Goal: Task Accomplishment & Management: Use online tool/utility

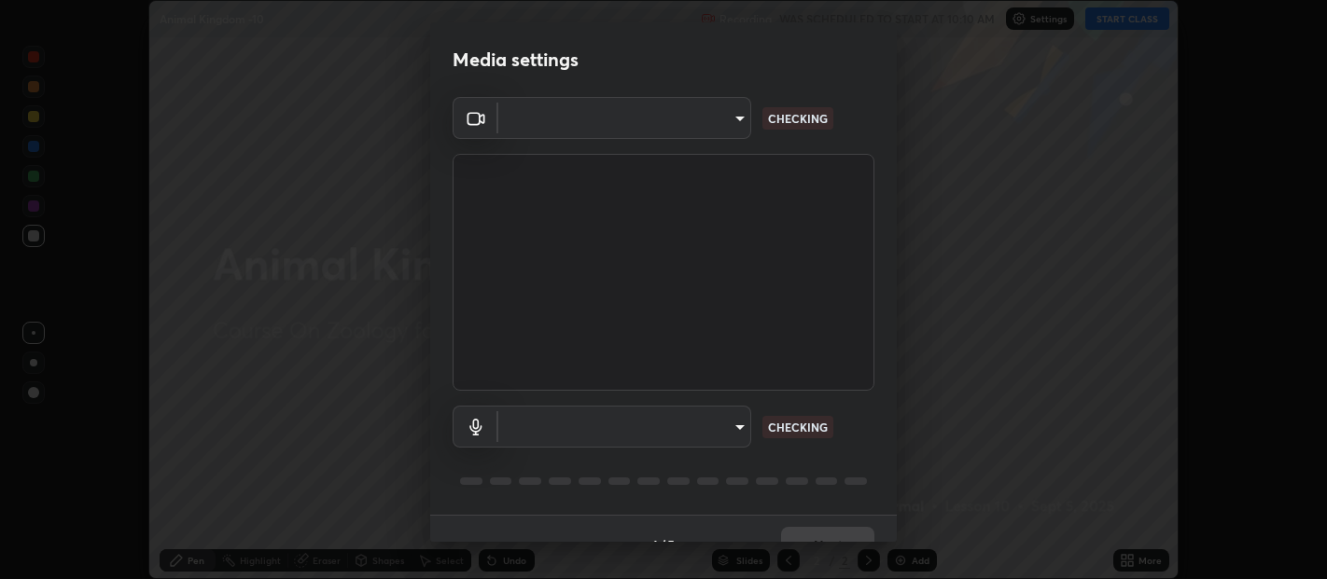
scroll to position [579, 1327]
type input "b487a0c9c9d09bbbb380115422a62fd2740c7016d7b14ac64127474a774b5f74"
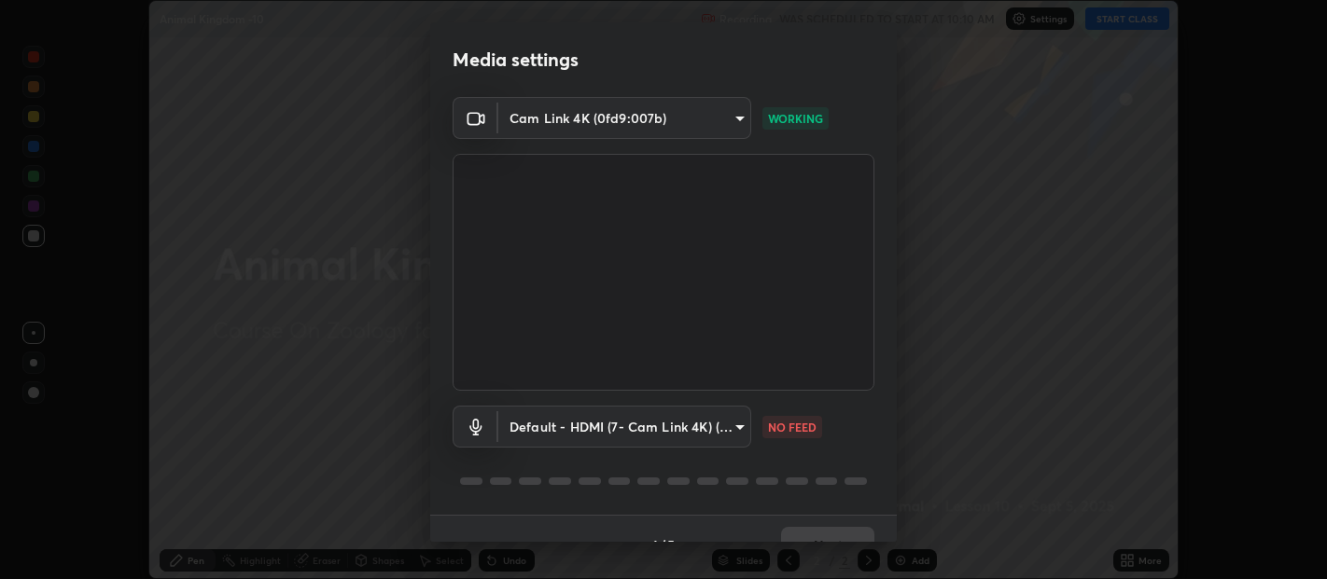
click at [737, 425] on body "Erase all Animal Kingdom -10 Recording WAS SCHEDULED TO START AT 10:10 AM Setti…" at bounding box center [663, 289] width 1327 height 579
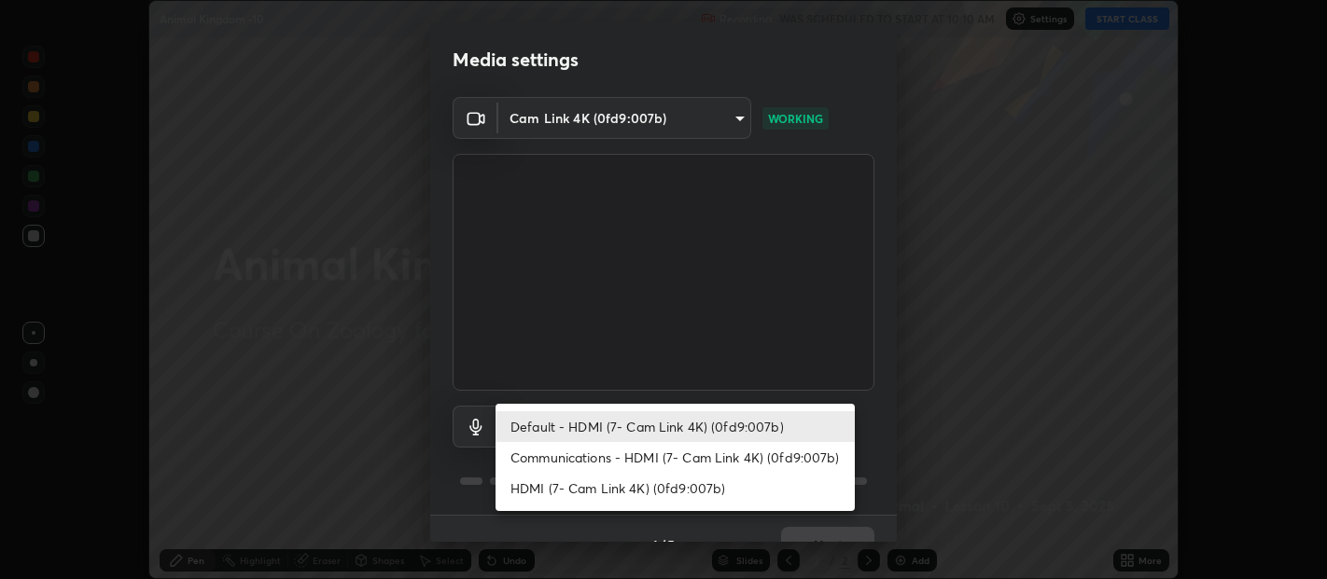
click at [690, 483] on li "HDMI (7- Cam Link 4K) (0fd9:007b)" at bounding box center [674, 488] width 359 height 31
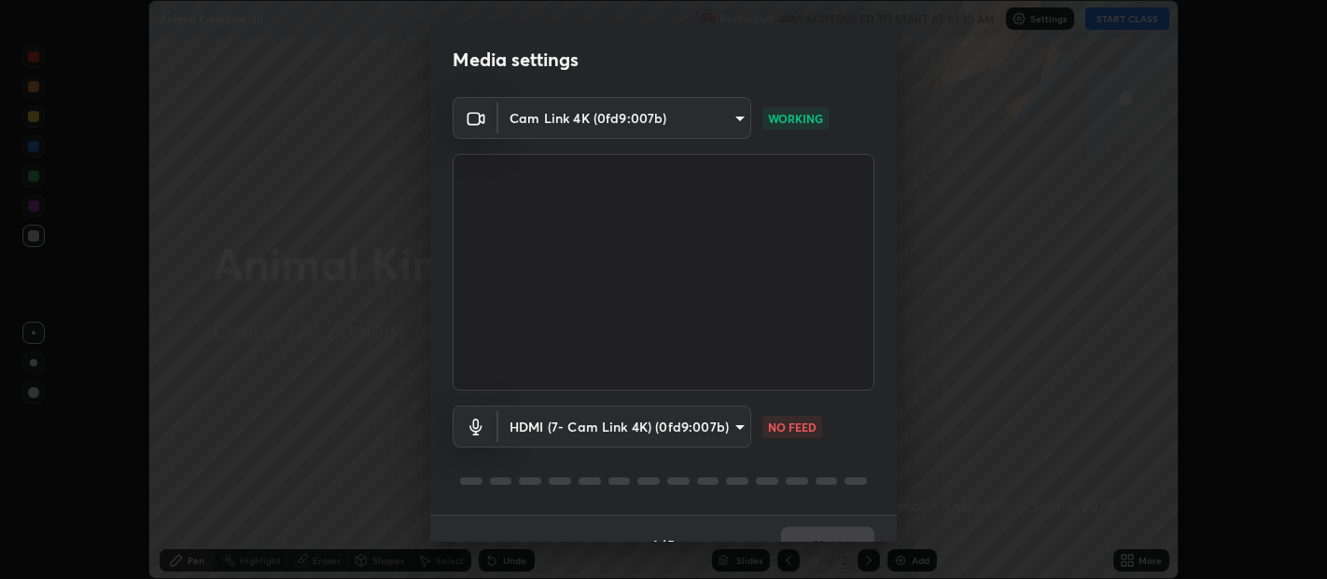
type input "1f088cb8f6eaa19ab501f691eae4b9cba8bc85695ff03466f0d6fb4cba3b7b32"
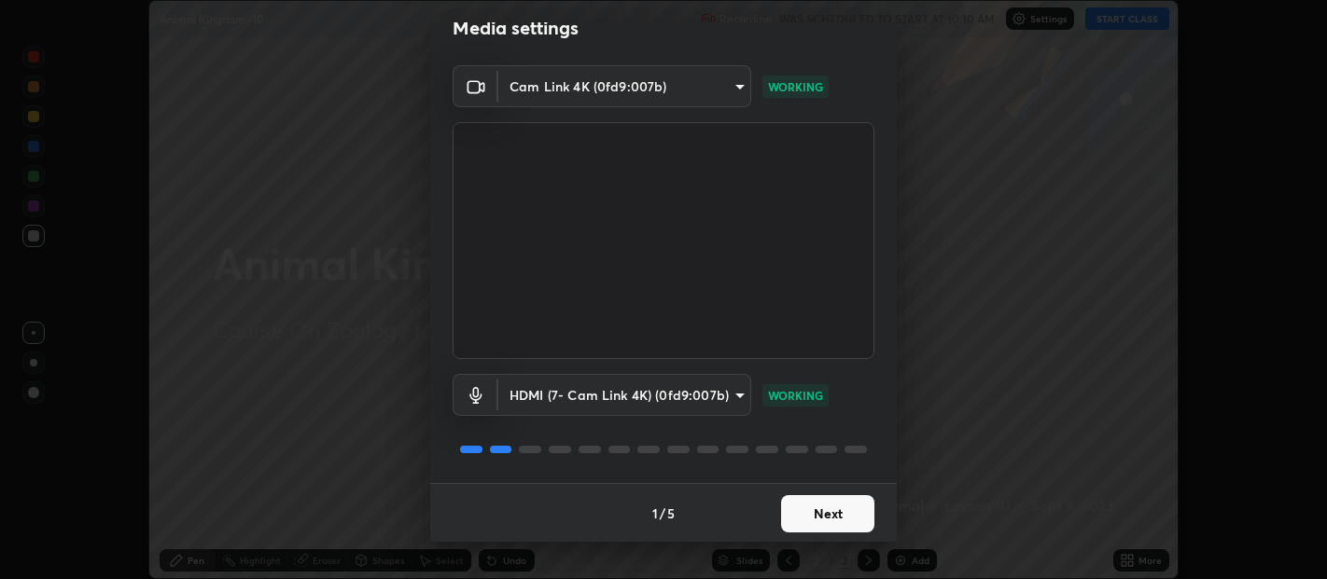
click at [831, 504] on button "Next" at bounding box center [827, 513] width 93 height 37
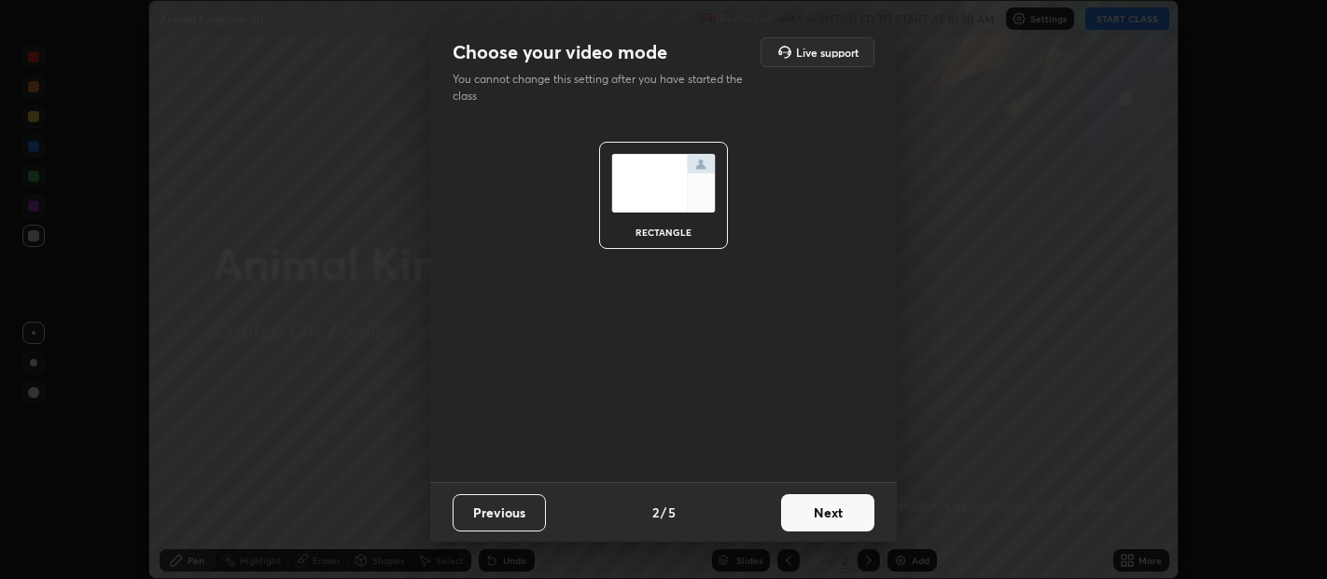
scroll to position [0, 0]
click at [828, 509] on button "Next" at bounding box center [827, 513] width 93 height 37
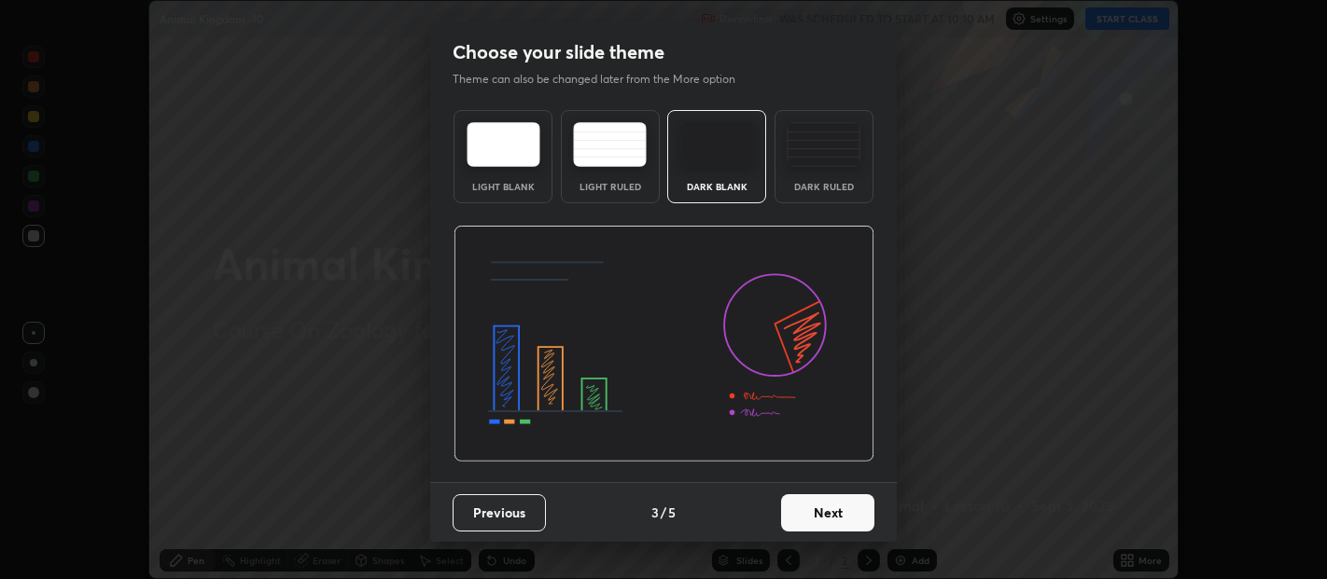
click at [826, 160] on img at bounding box center [824, 144] width 74 height 45
click at [841, 508] on button "Next" at bounding box center [827, 513] width 93 height 37
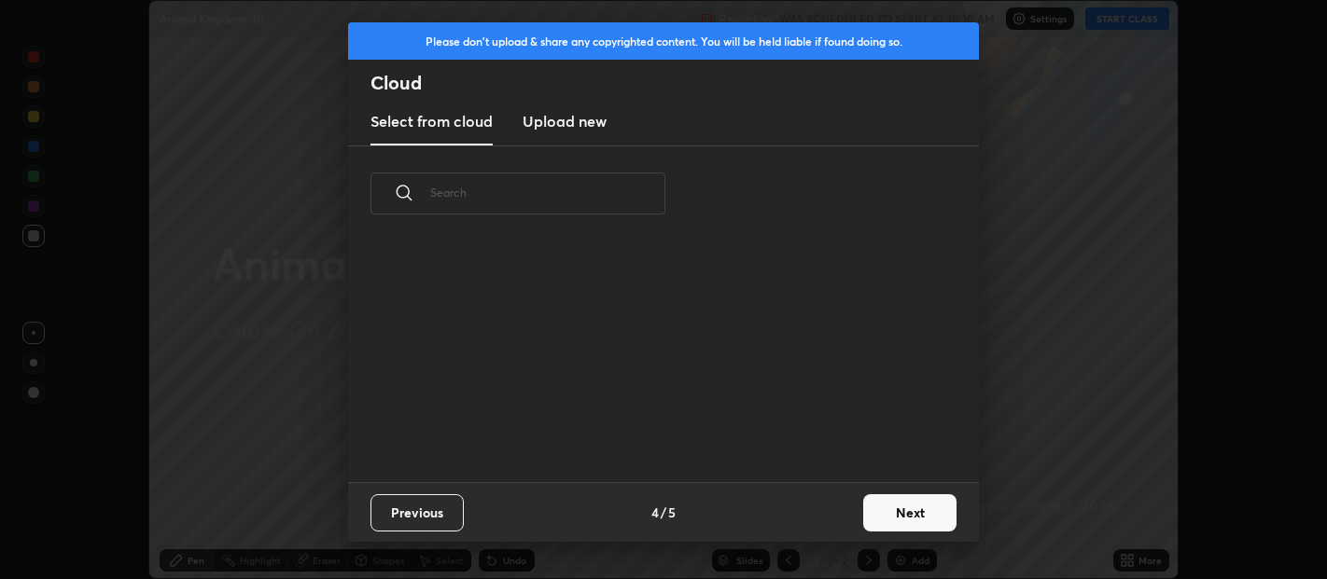
scroll to position [241, 599]
click at [577, 117] on h3 "Upload new" at bounding box center [564, 121] width 84 height 22
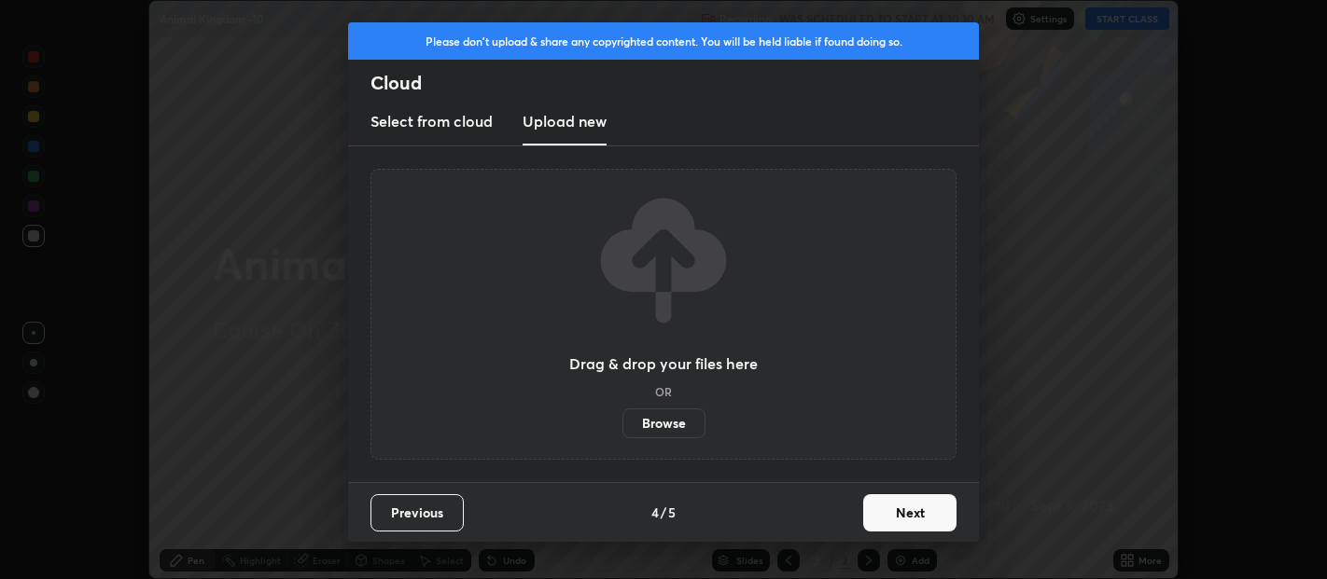
click at [676, 418] on label "Browse" at bounding box center [663, 424] width 83 height 30
click at [622, 418] on input "Browse" at bounding box center [622, 424] width 0 height 30
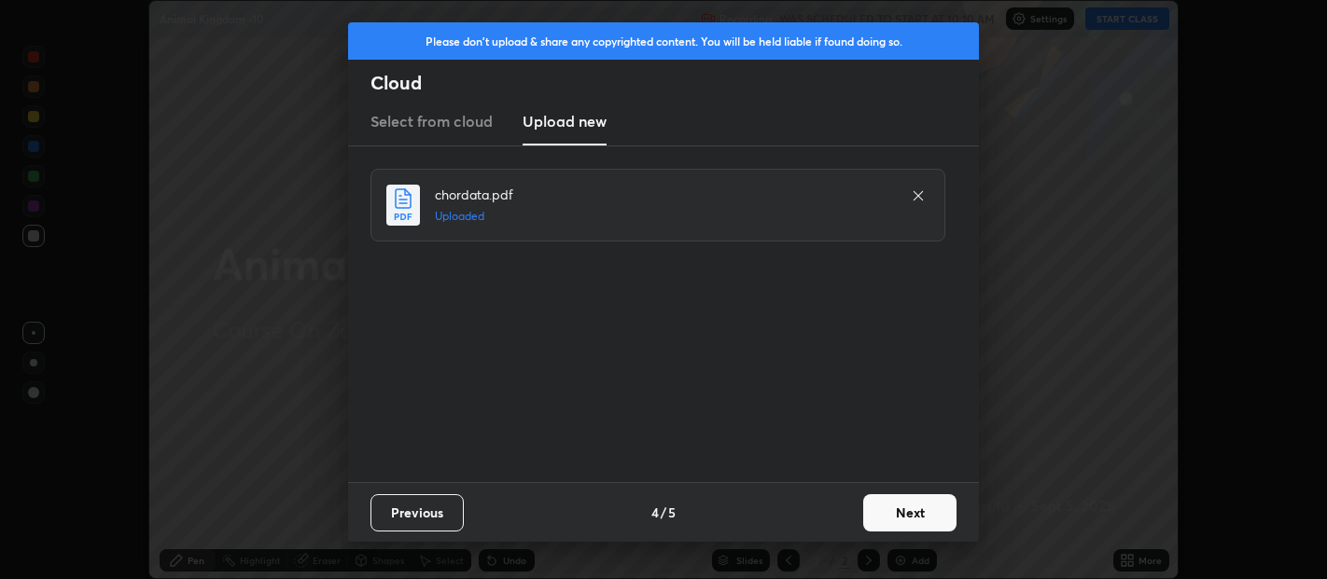
click at [901, 509] on button "Next" at bounding box center [909, 513] width 93 height 37
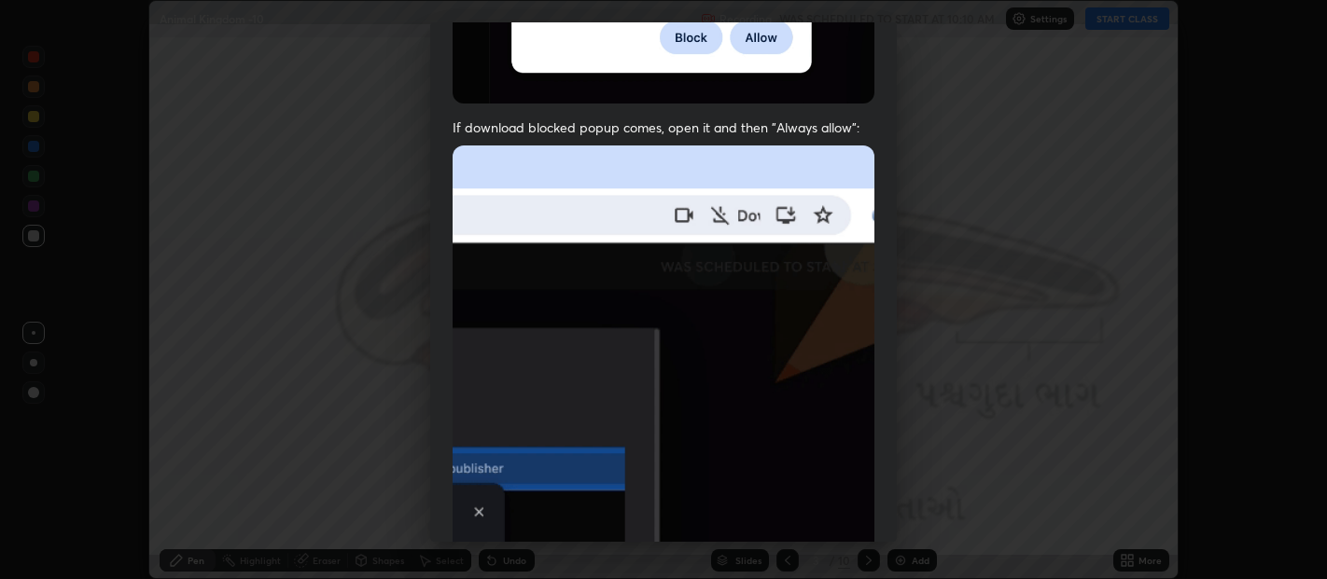
scroll to position [412, 0]
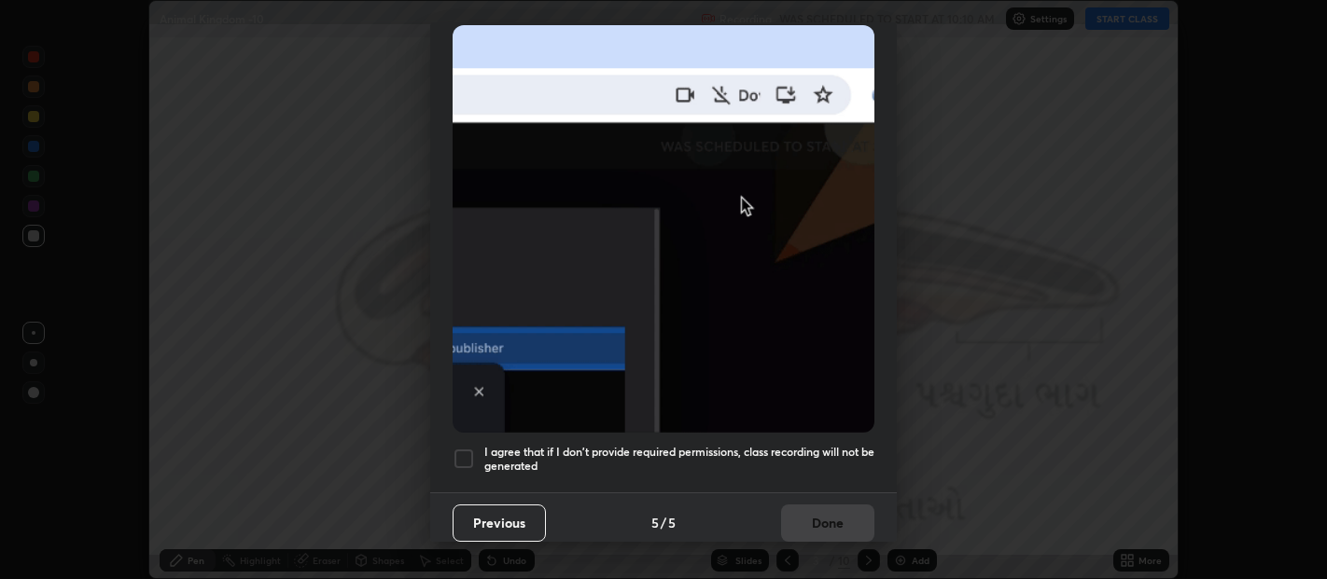
click at [467, 455] on div at bounding box center [464, 459] width 22 height 22
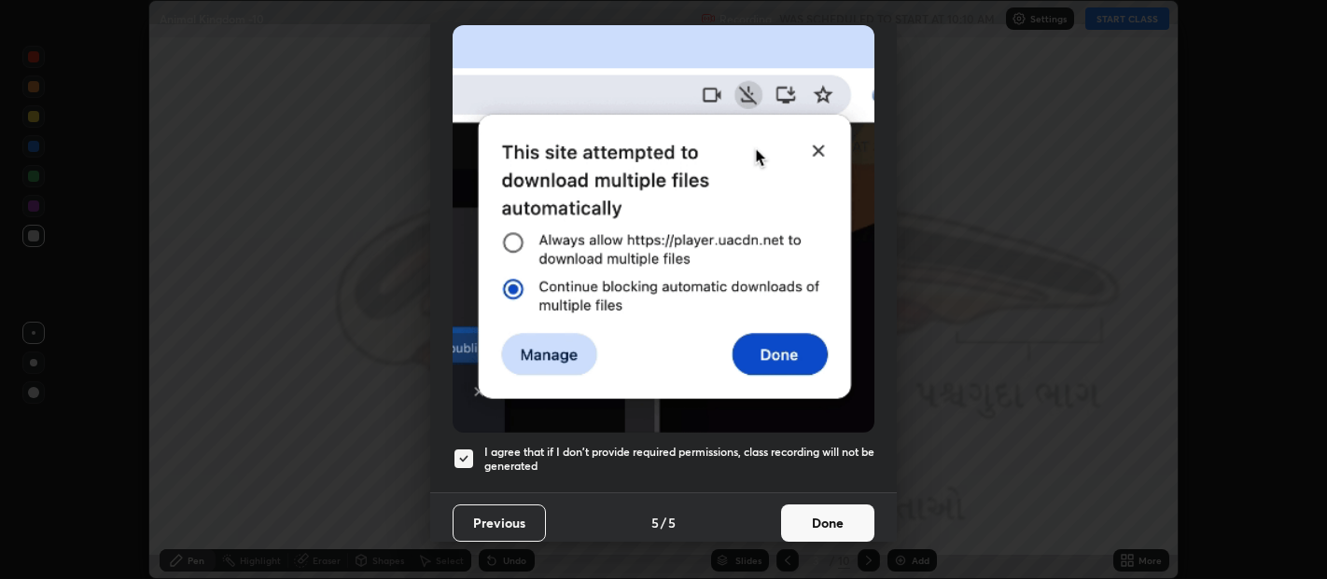
click at [818, 520] on button "Done" at bounding box center [827, 523] width 93 height 37
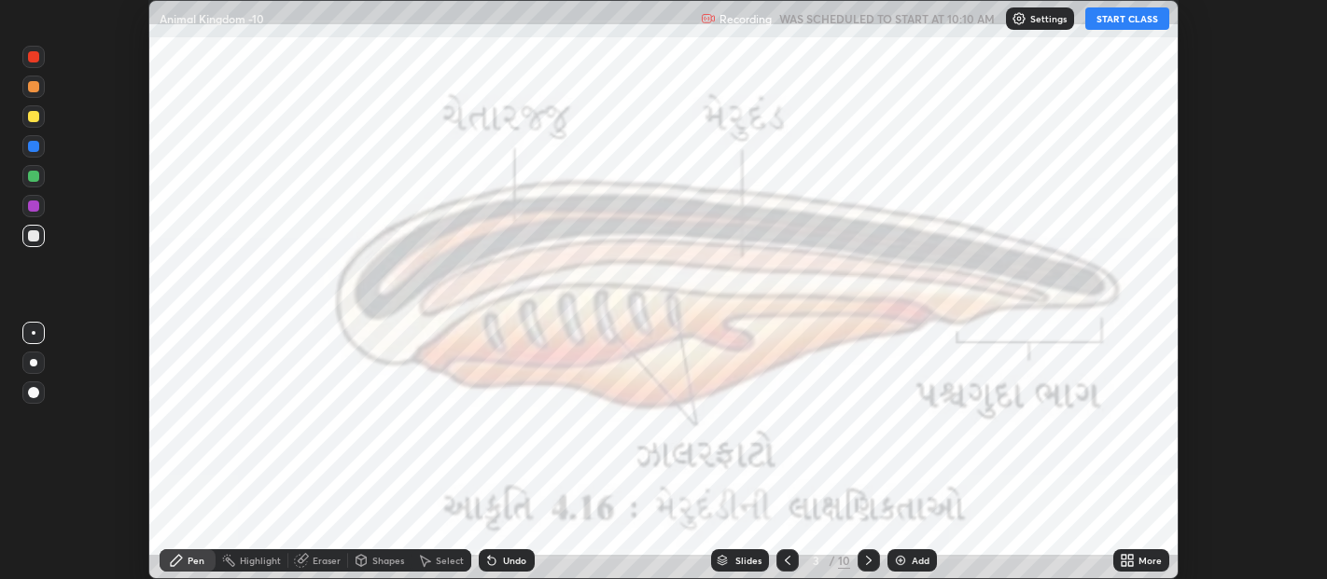
click at [1120, 16] on button "START CLASS" at bounding box center [1127, 18] width 84 height 22
click at [754, 561] on div "Slides" at bounding box center [748, 560] width 26 height 9
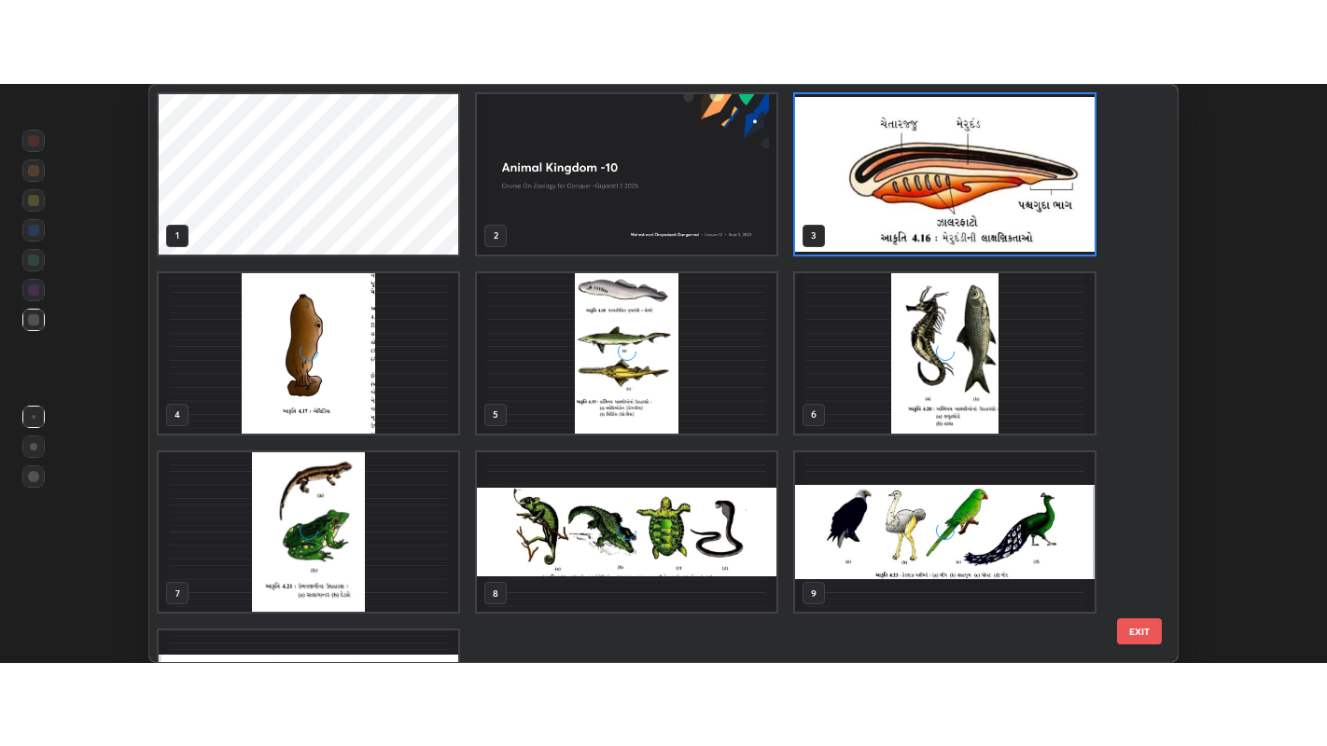
scroll to position [572, 1020]
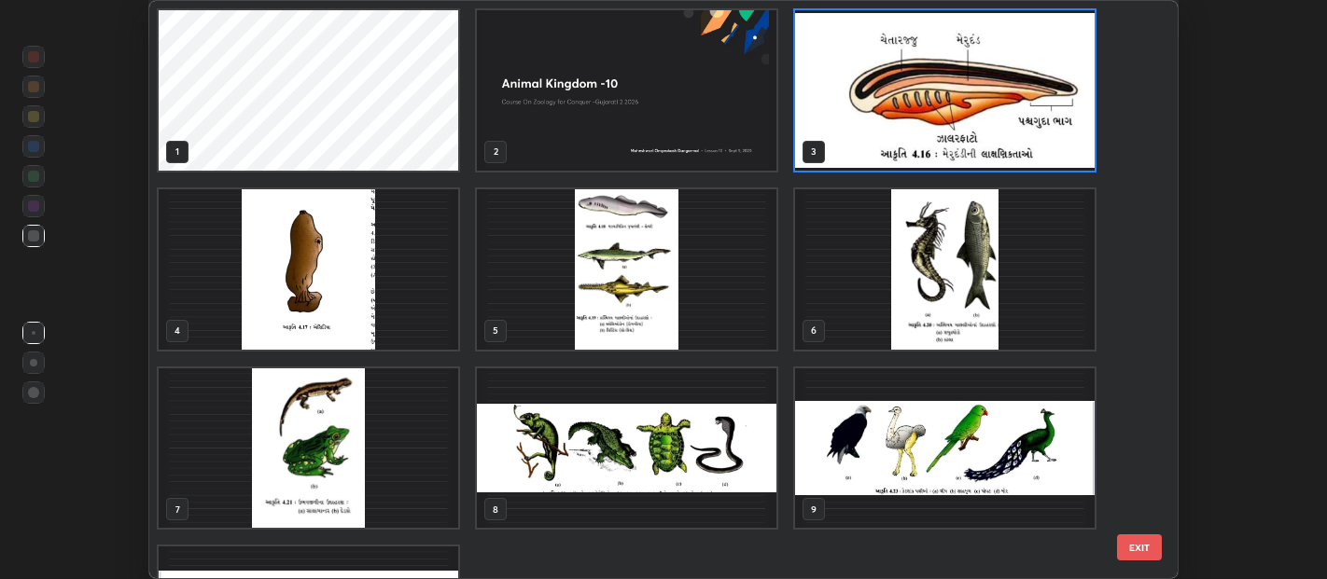
click at [971, 453] on img "grid" at bounding box center [945, 449] width 300 height 160
click at [979, 450] on img "grid" at bounding box center [945, 449] width 300 height 160
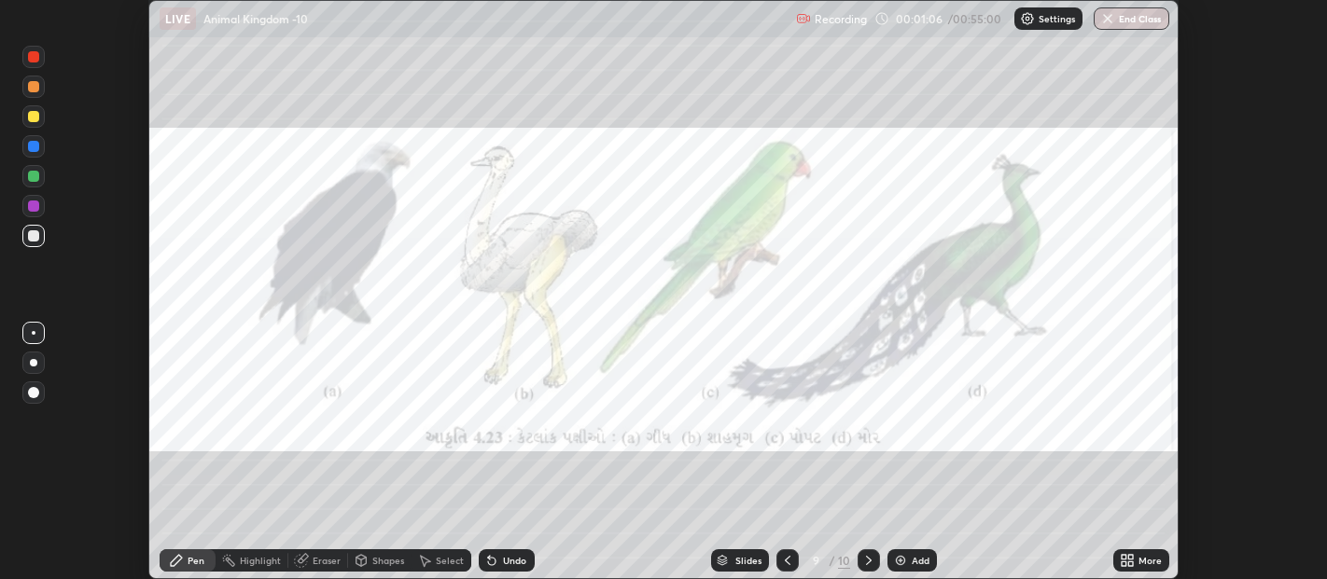
click at [865, 560] on icon at bounding box center [868, 560] width 15 height 15
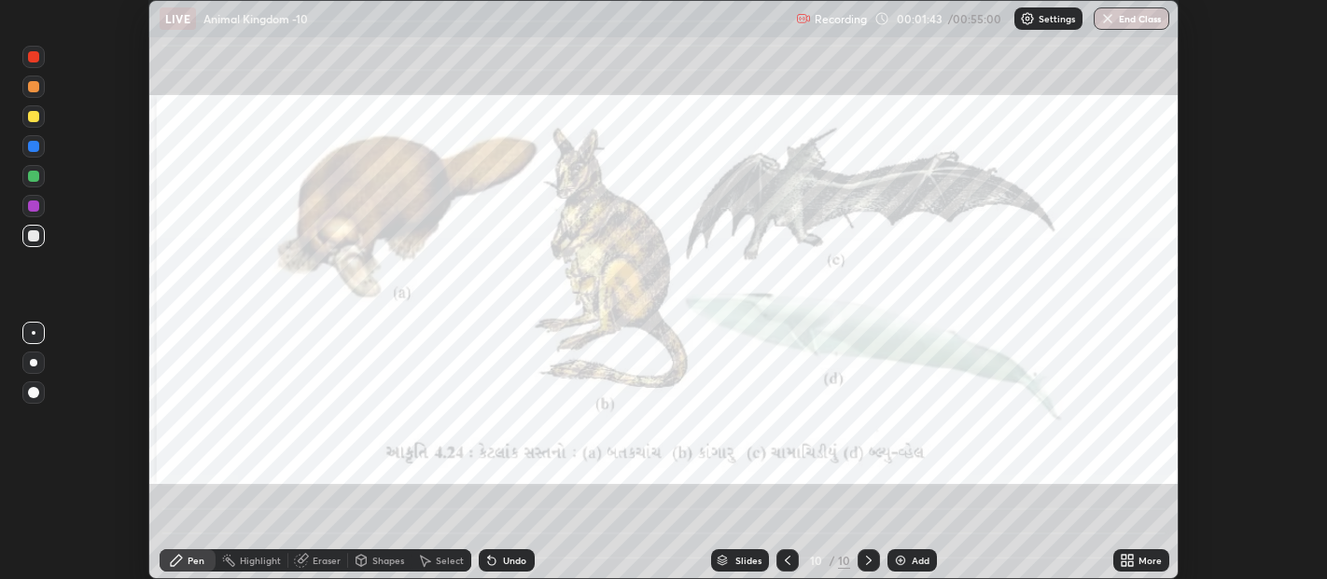
click at [904, 550] on div "Add" at bounding box center [911, 561] width 49 height 22
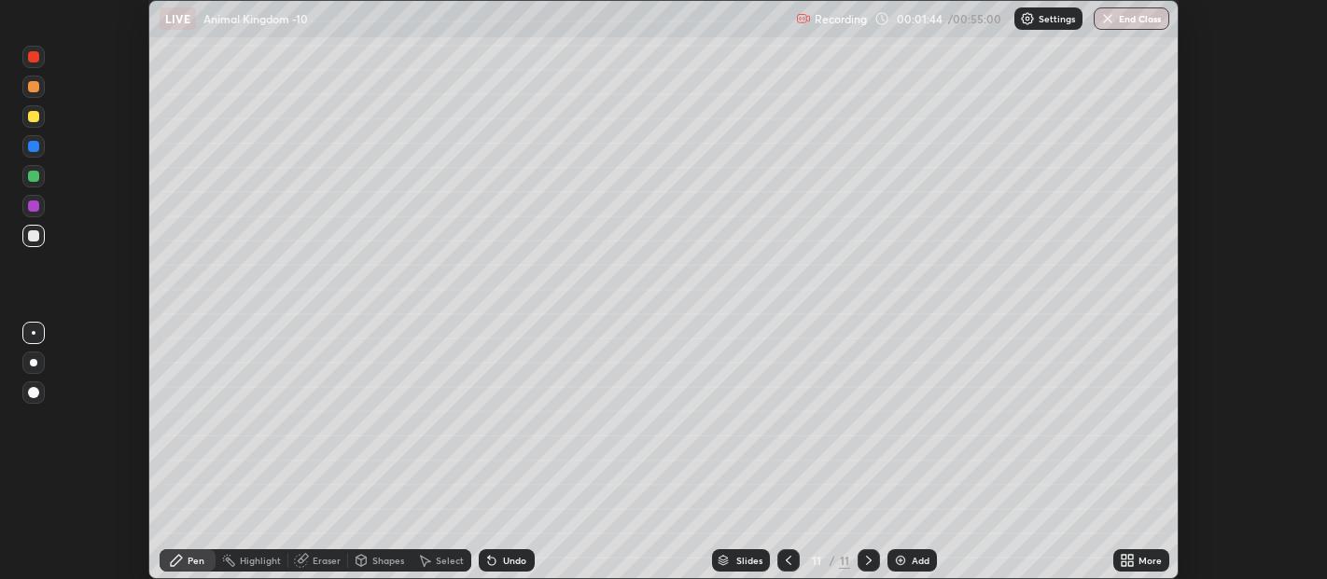
click at [1130, 564] on icon at bounding box center [1130, 564] width 5 height 5
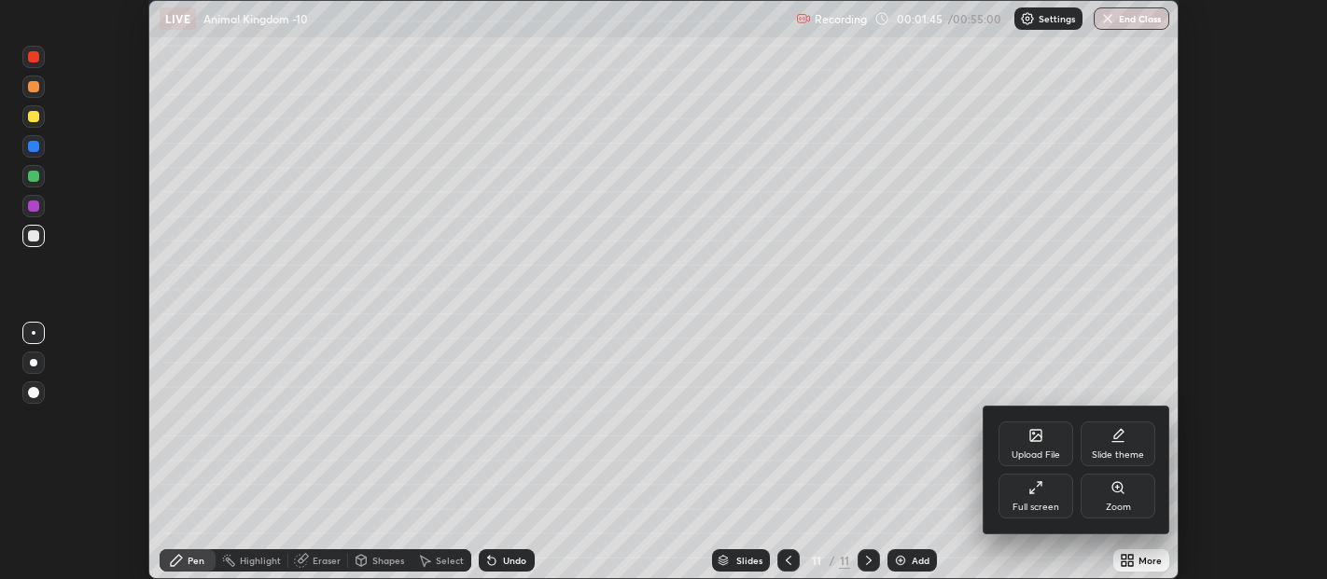
click at [1042, 492] on icon at bounding box center [1035, 488] width 15 height 15
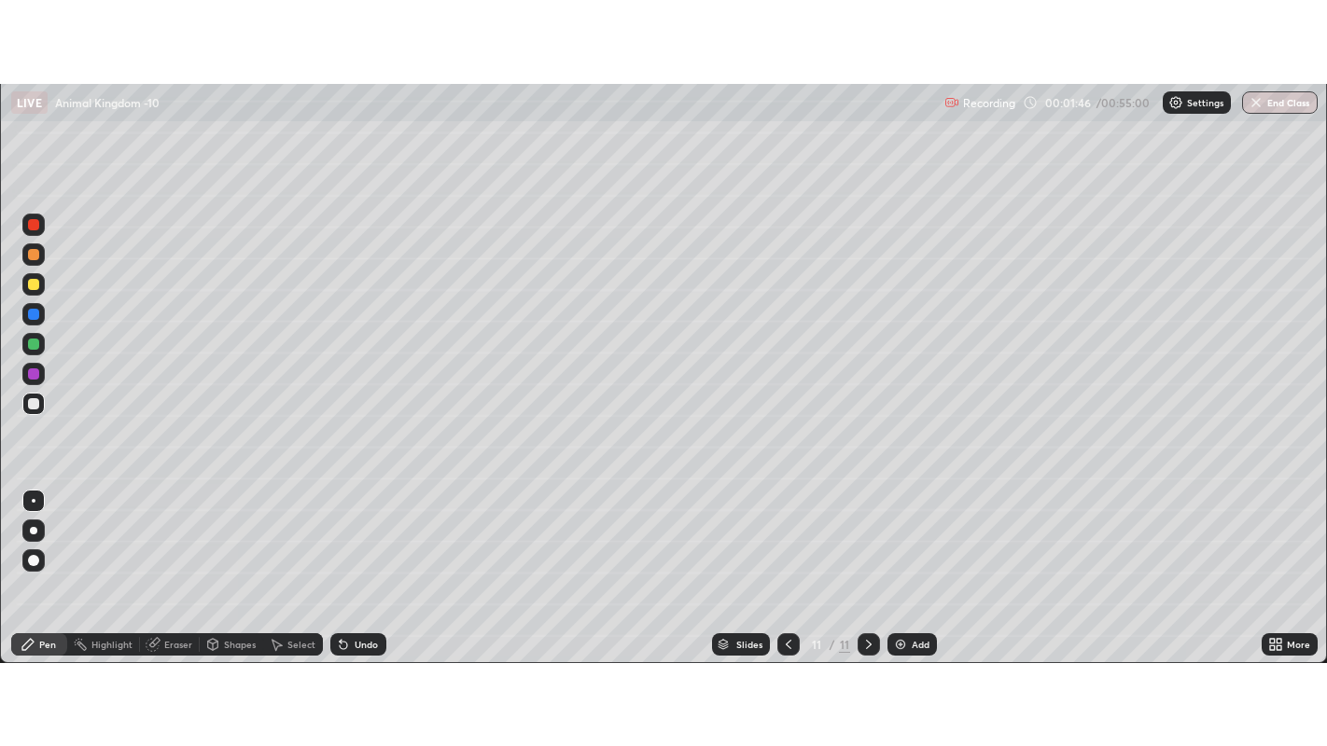
scroll to position [746, 1327]
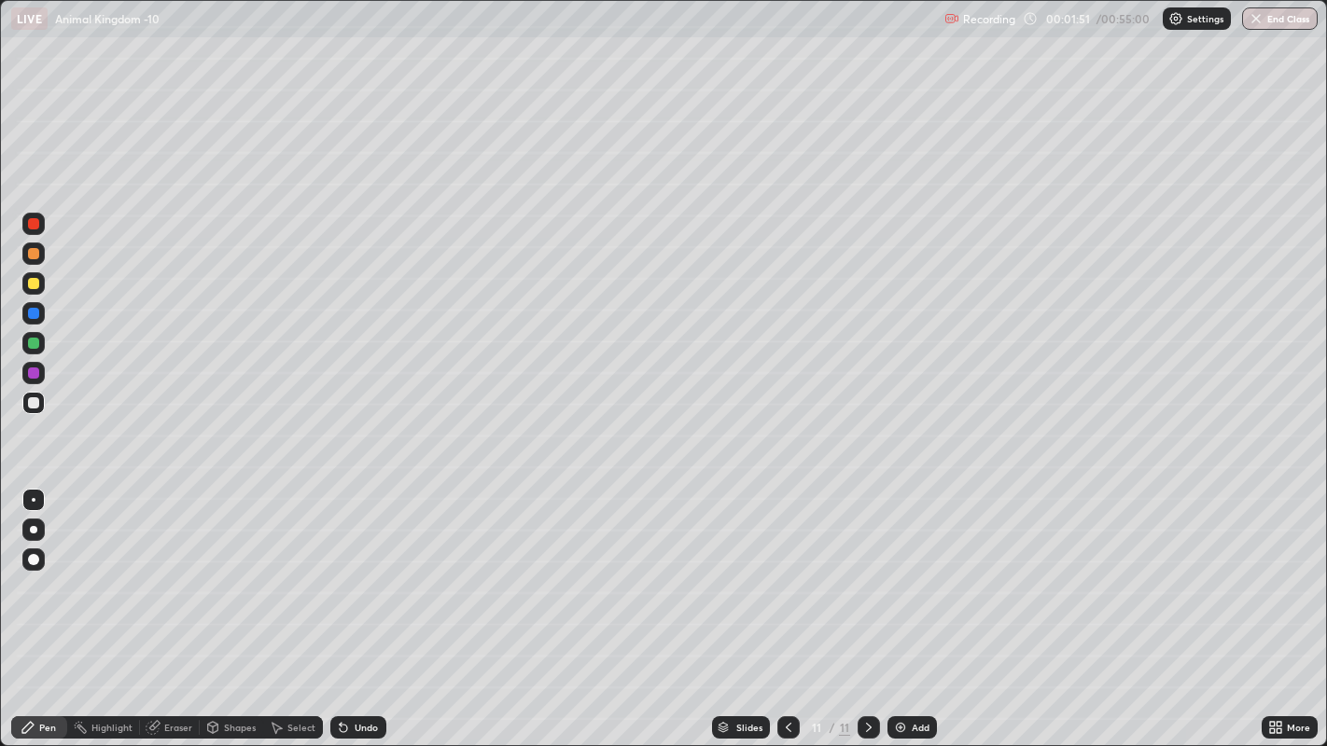
click at [217, 578] on icon at bounding box center [212, 727] width 15 height 15
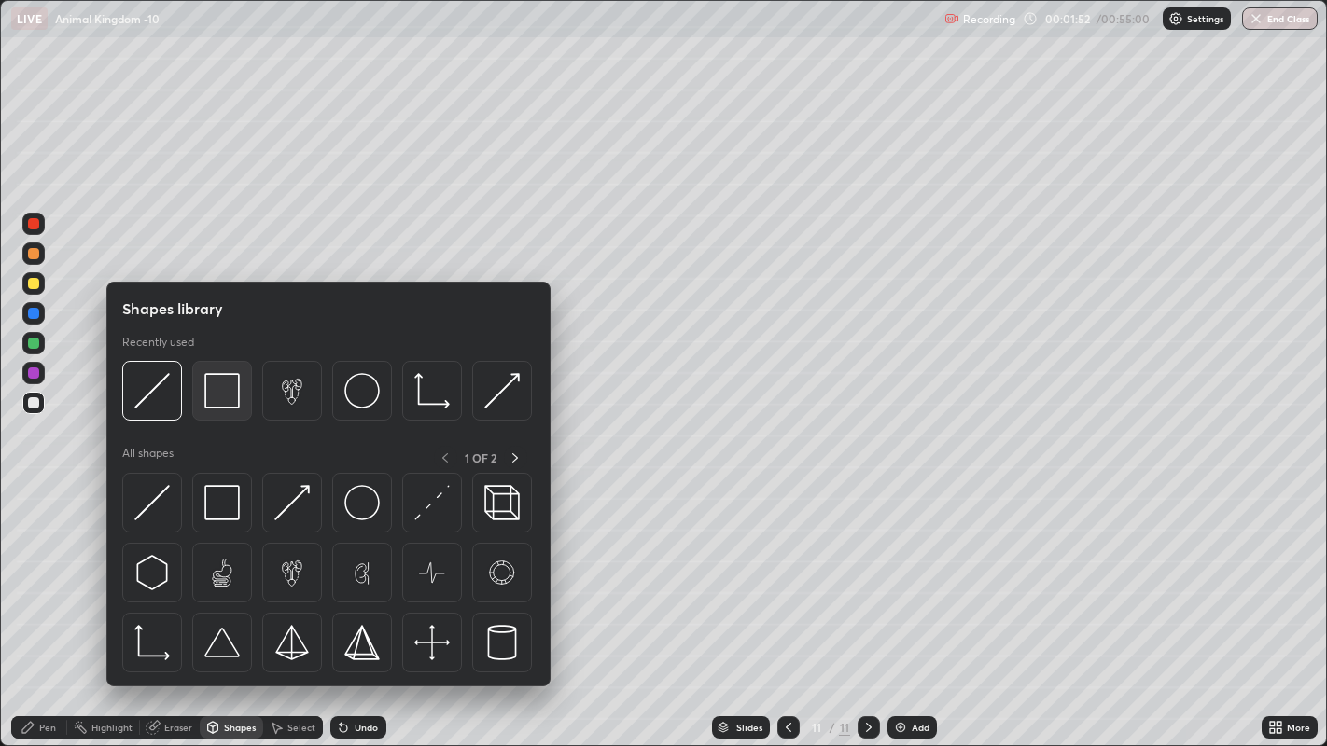
click at [220, 397] on img at bounding box center [221, 390] width 35 height 35
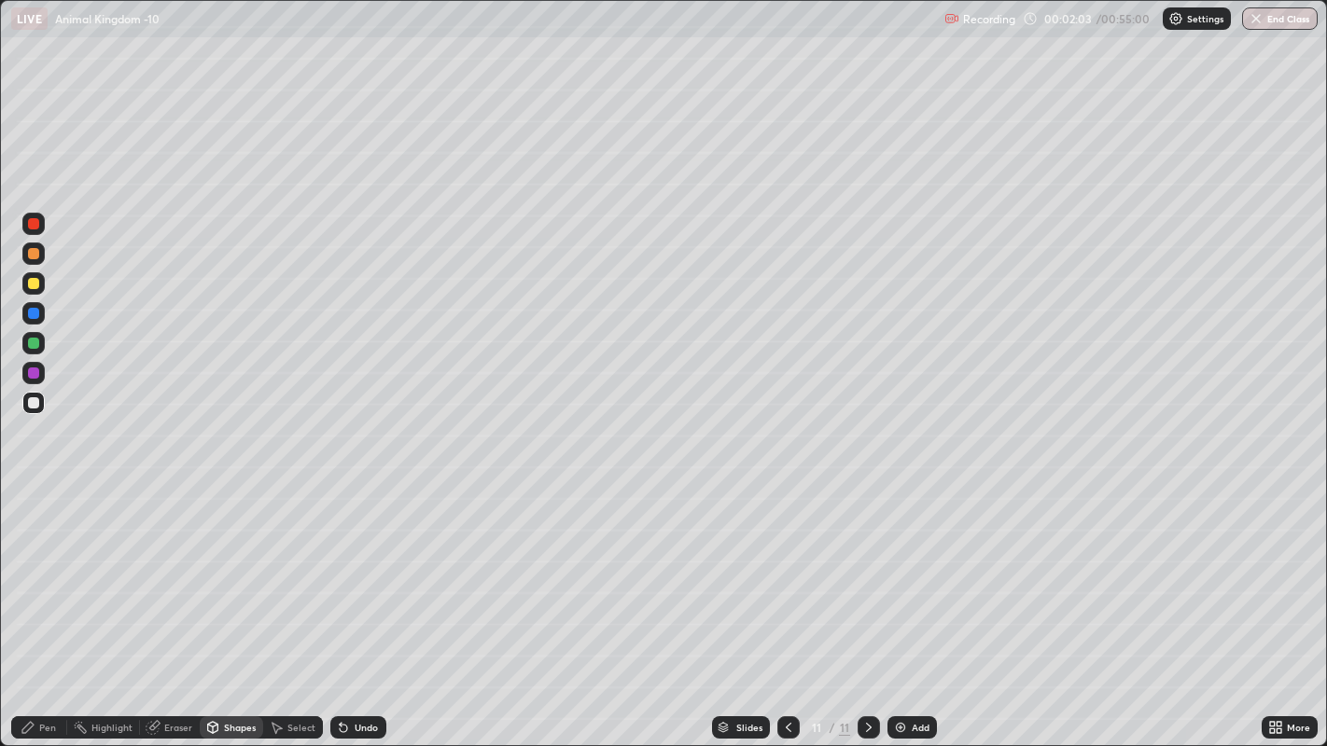
click at [217, 578] on icon at bounding box center [212, 727] width 15 height 15
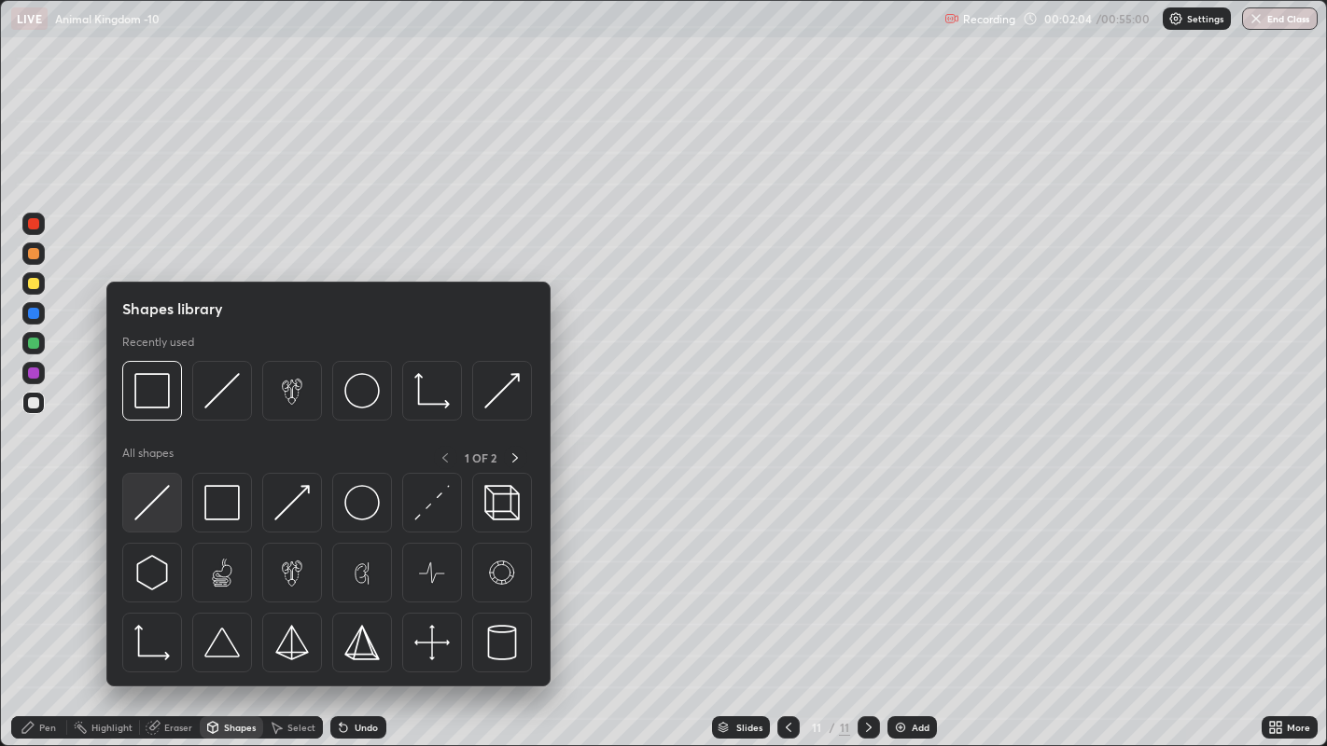
click at [149, 507] on img at bounding box center [151, 502] width 35 height 35
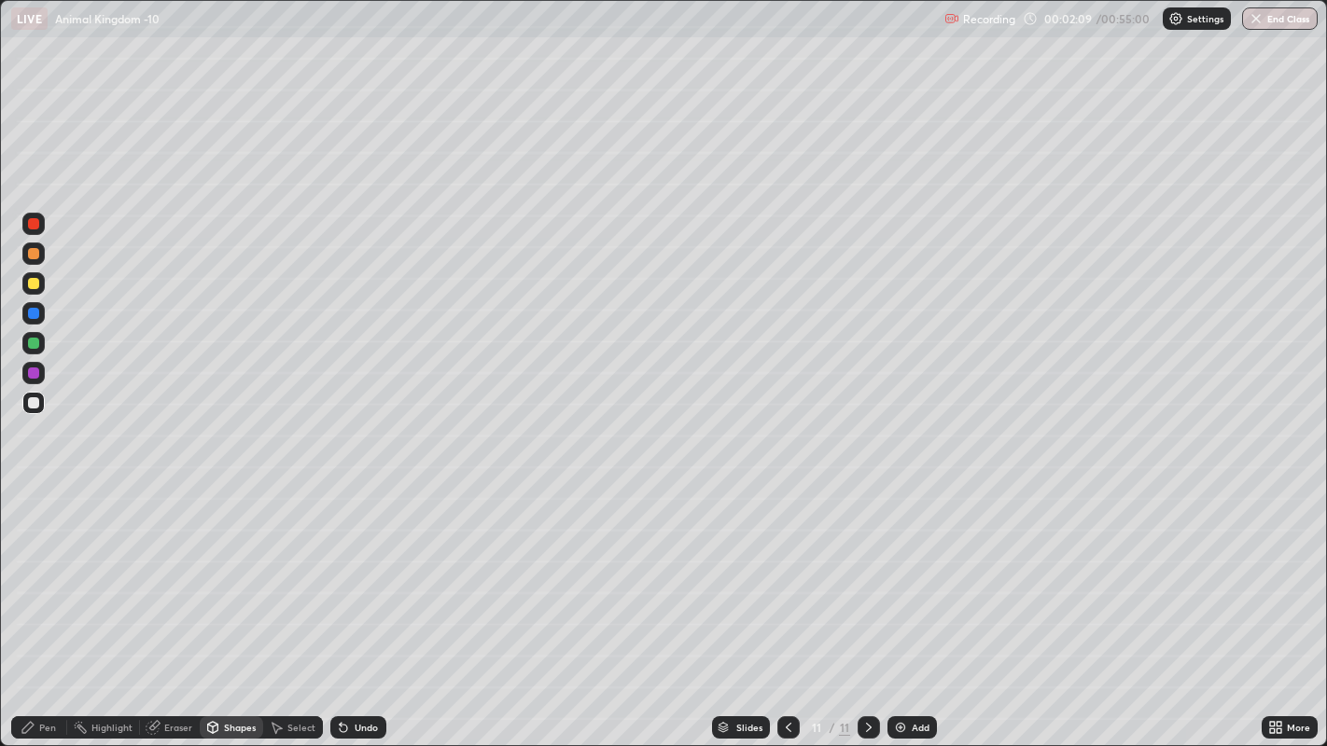
click at [226, 578] on div "Shapes" at bounding box center [231, 728] width 63 height 22
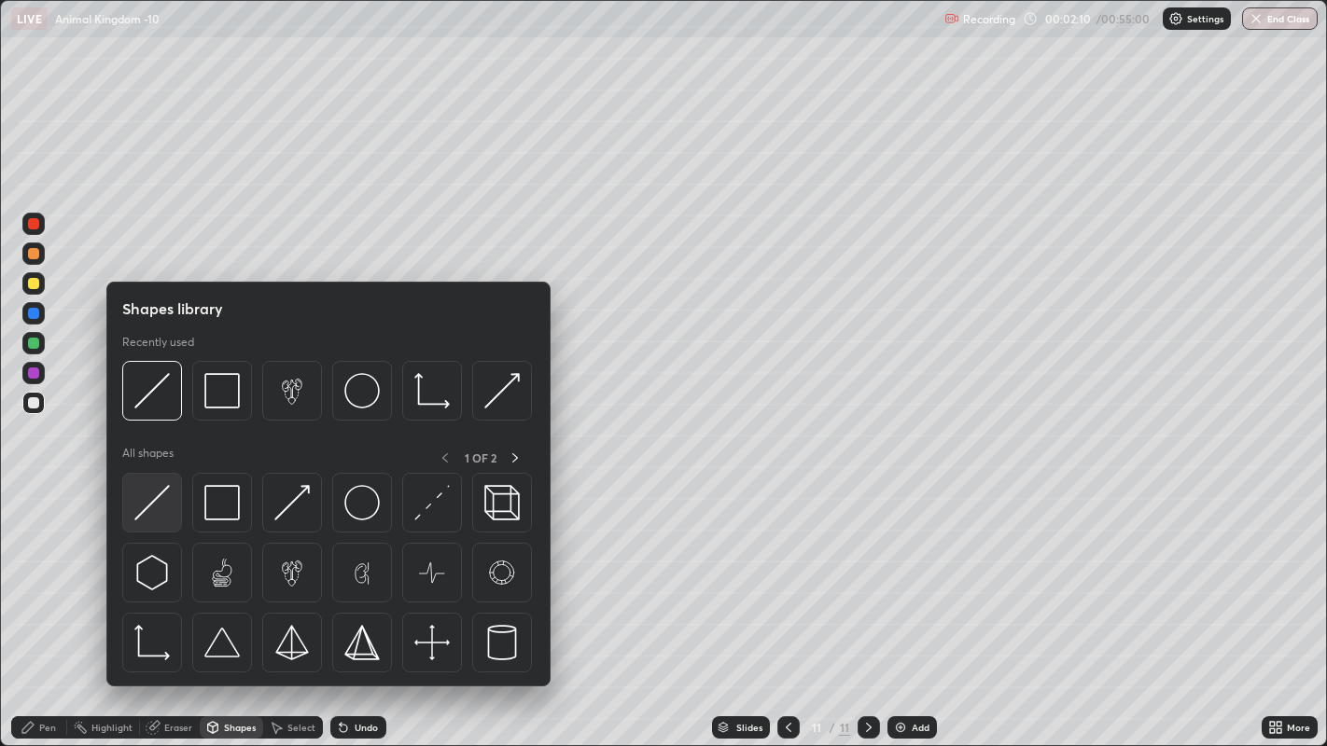
click at [147, 509] on img at bounding box center [151, 502] width 35 height 35
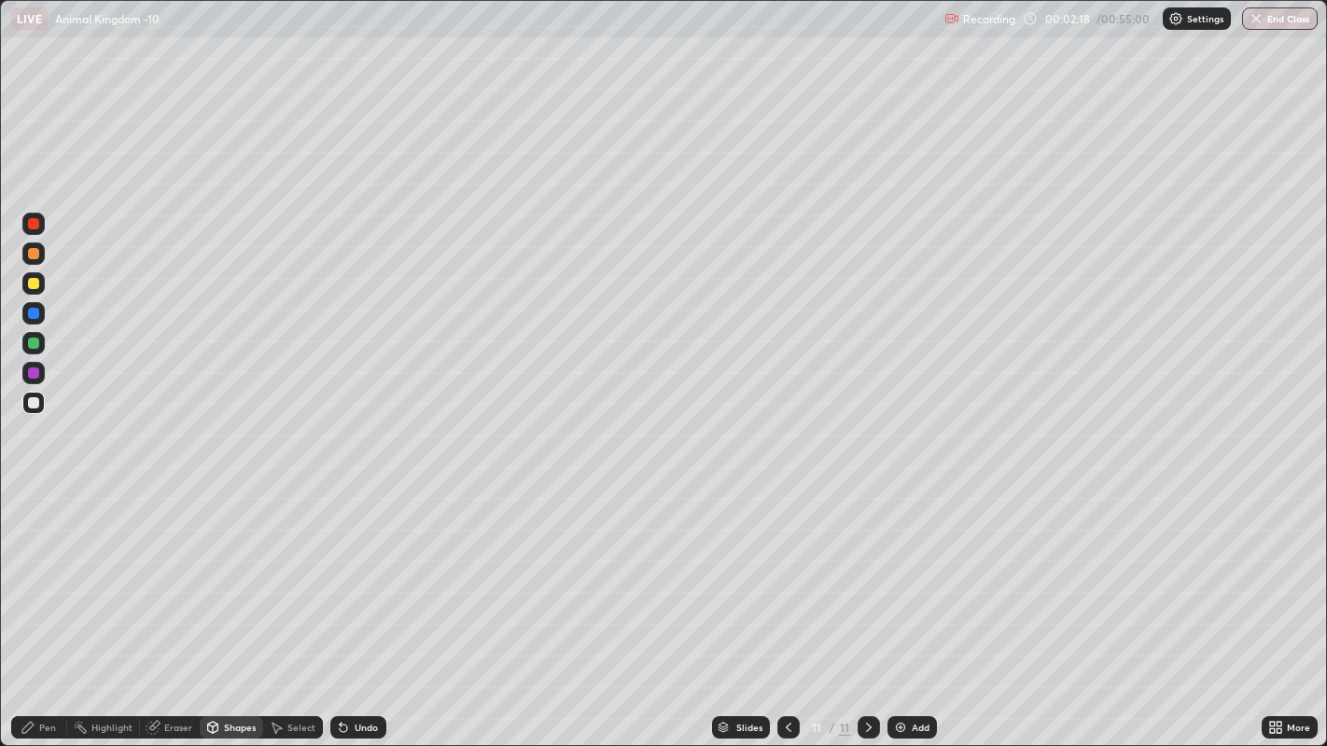
click at [46, 578] on div "Pen" at bounding box center [47, 727] width 17 height 9
click at [34, 564] on div at bounding box center [33, 559] width 11 height 11
click at [29, 338] on div at bounding box center [33, 343] width 11 height 11
click at [35, 530] on div at bounding box center [33, 529] width 7 height 7
click at [31, 406] on div at bounding box center [33, 402] width 11 height 11
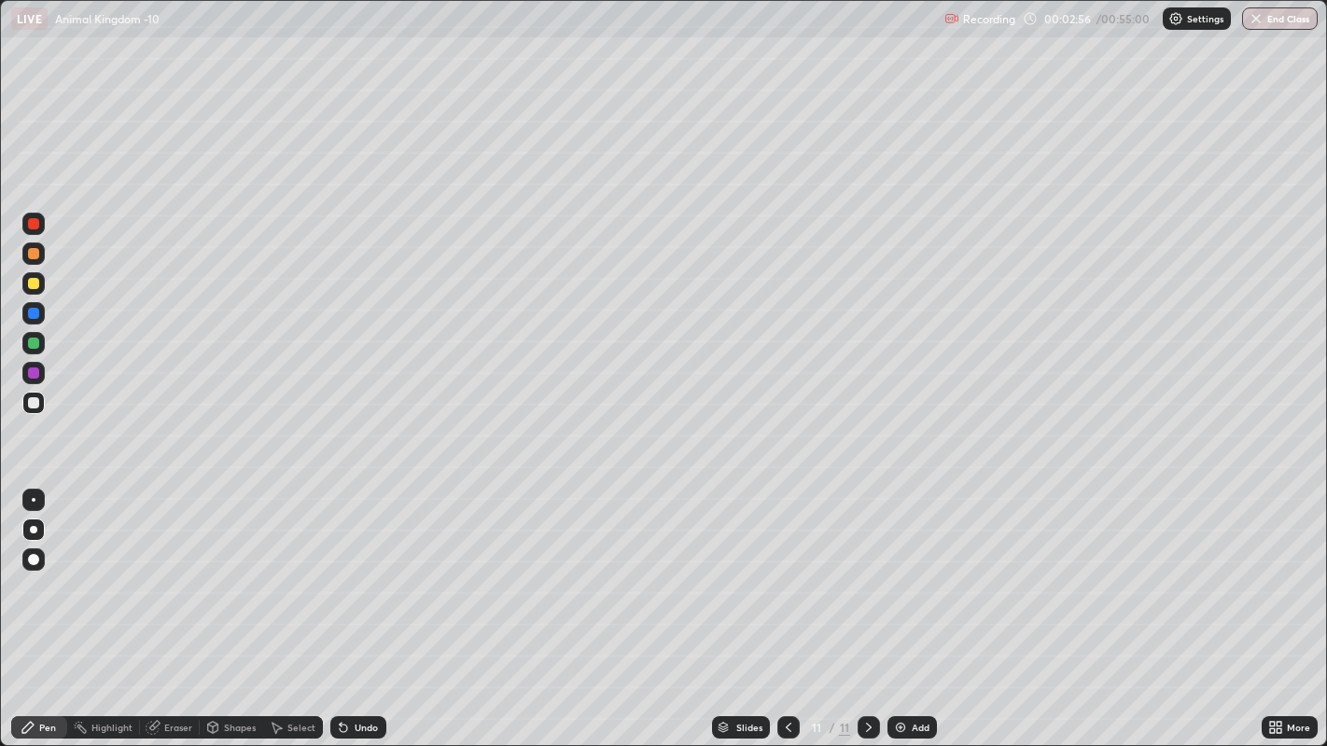
click at [290, 578] on div "Select" at bounding box center [301, 727] width 28 height 9
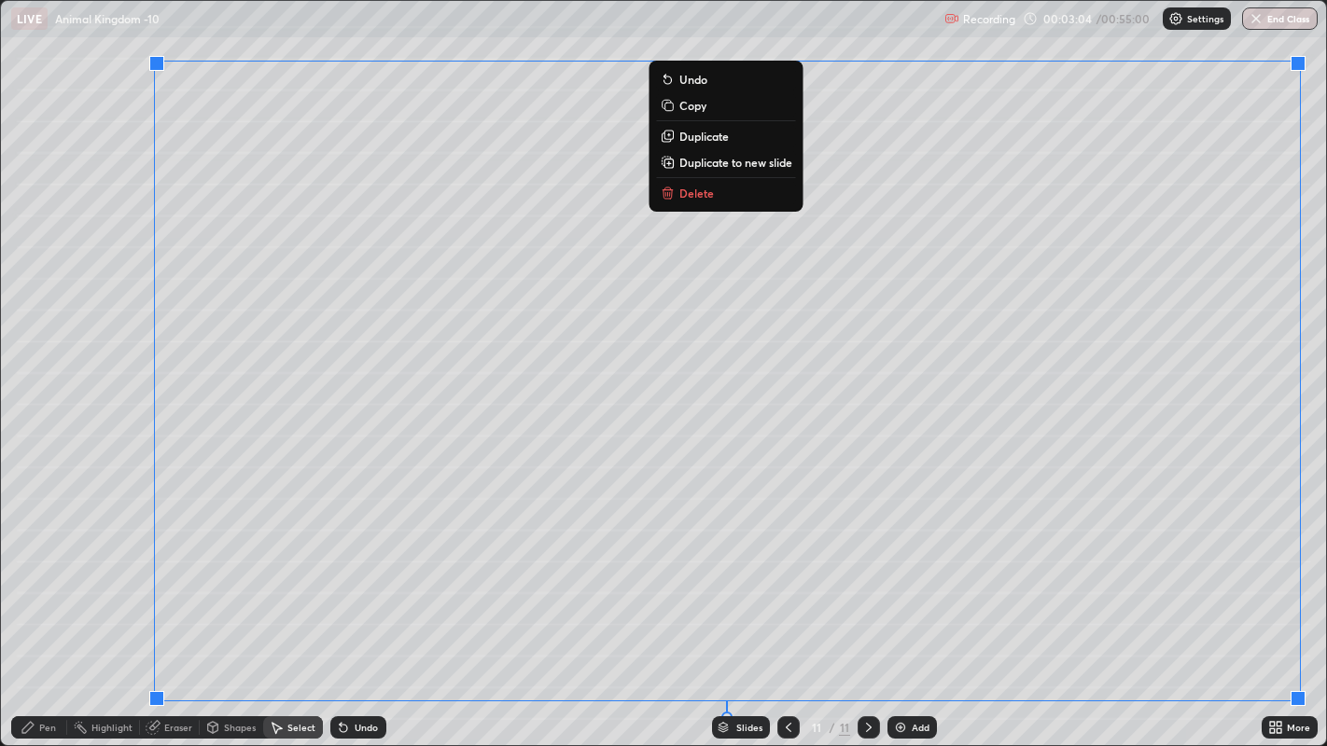
click at [759, 169] on p "Duplicate to new slide" at bounding box center [735, 162] width 113 height 15
click at [736, 168] on p "Duplicate to new slide" at bounding box center [735, 162] width 113 height 15
click at [732, 160] on p "Duplicate to new slide" at bounding box center [735, 162] width 113 height 15
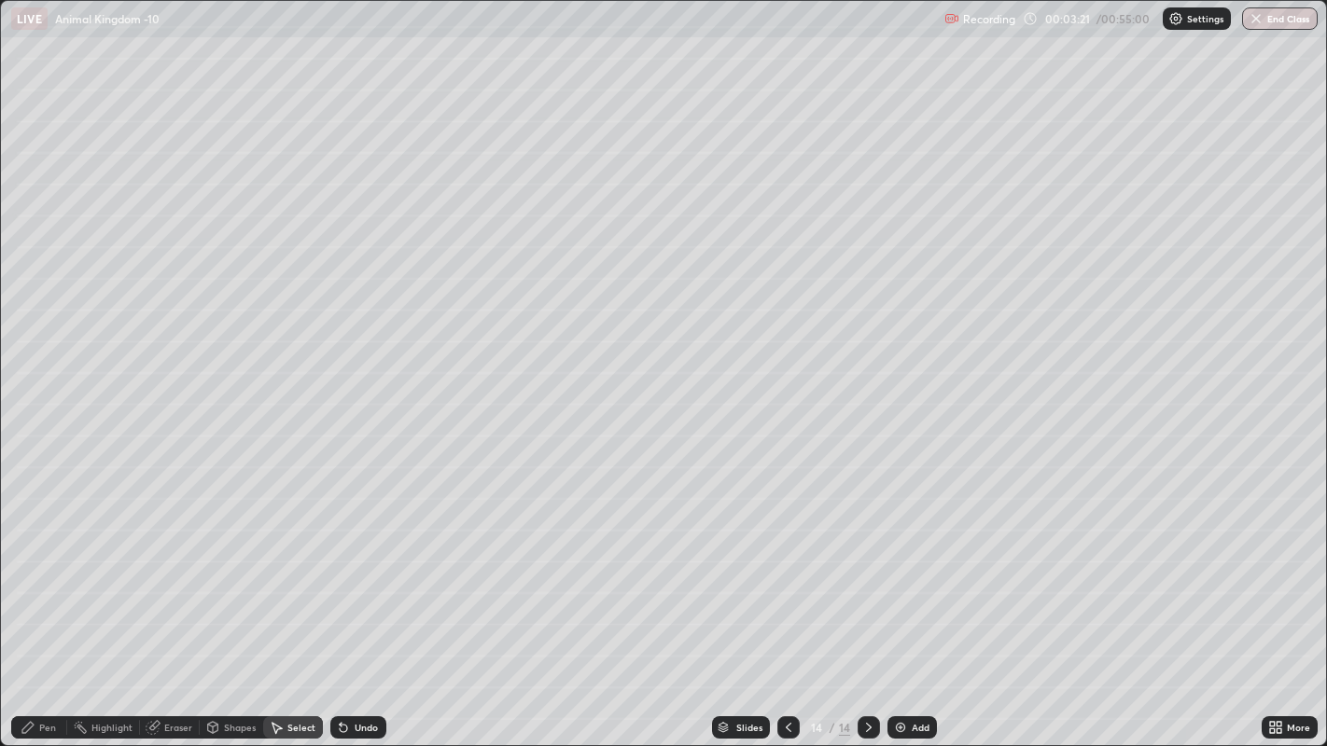
click at [738, 578] on div "Slides" at bounding box center [749, 727] width 26 height 9
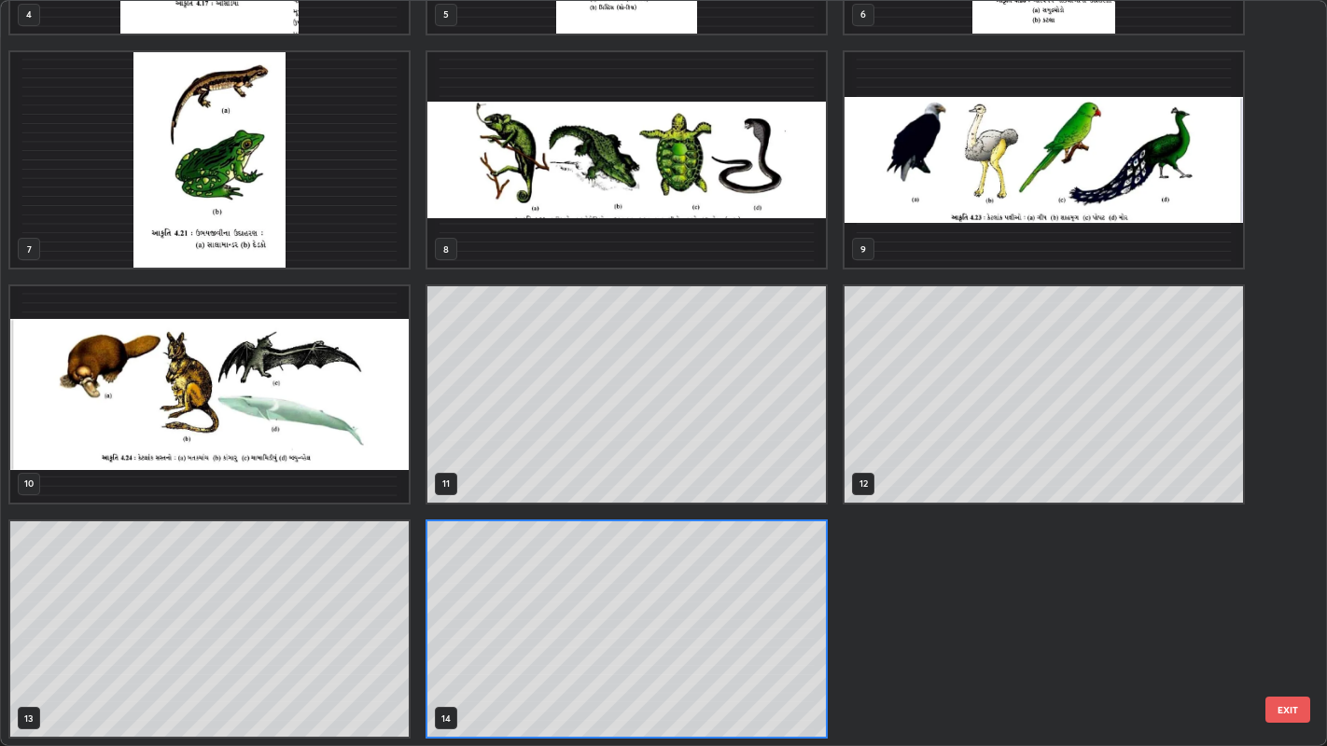
scroll to position [739, 1317]
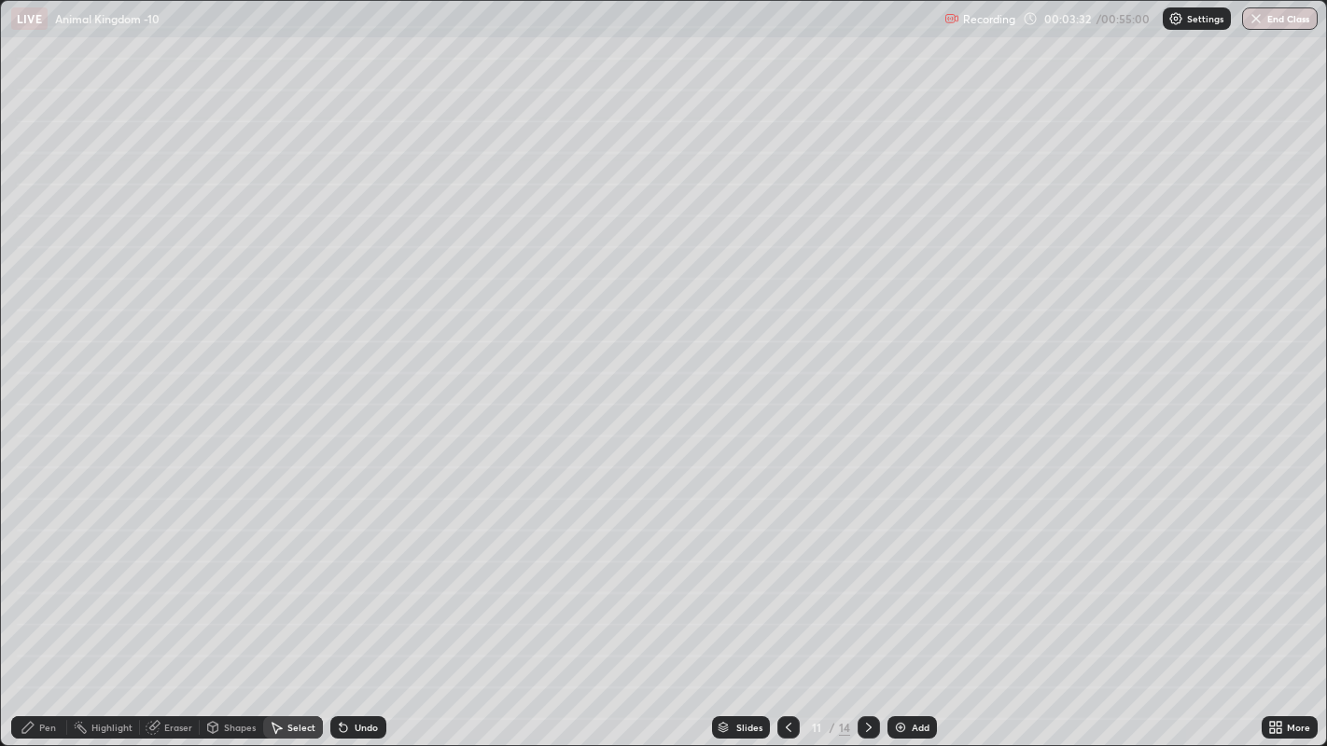
click at [44, 578] on div "Pen" at bounding box center [39, 728] width 56 height 22
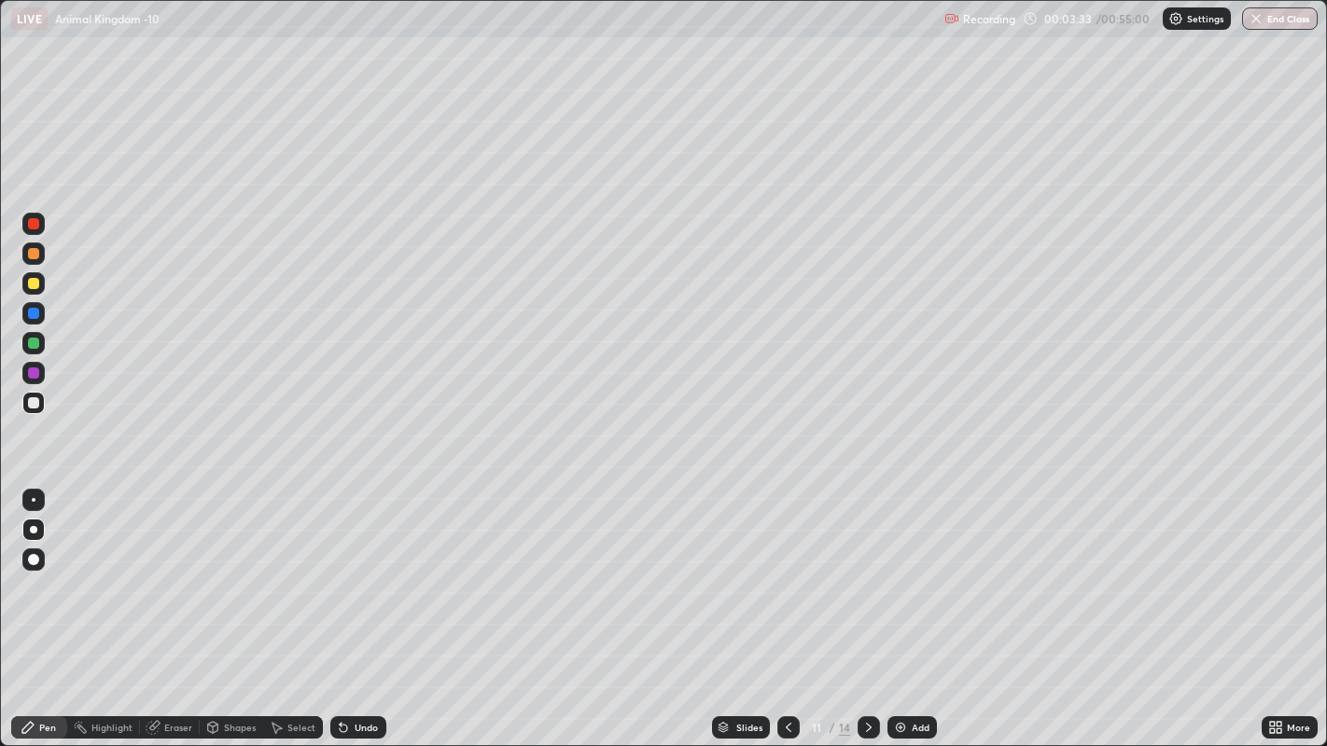
click at [34, 341] on div at bounding box center [33, 343] width 11 height 11
click at [32, 403] on div at bounding box center [33, 402] width 11 height 11
click at [34, 284] on div at bounding box center [33, 283] width 11 height 11
click at [37, 343] on div at bounding box center [33, 343] width 11 height 11
click at [35, 285] on div at bounding box center [33, 283] width 11 height 11
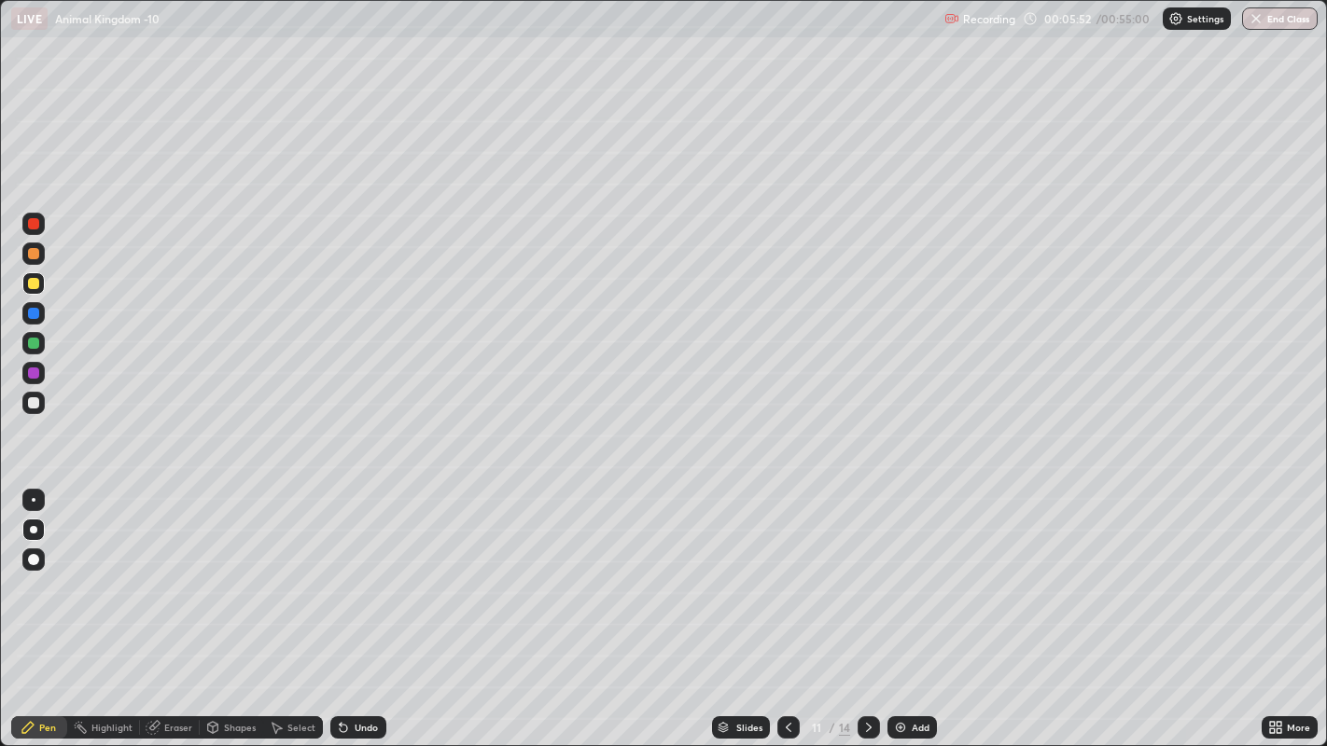
click at [33, 225] on div at bounding box center [33, 223] width 11 height 11
click at [28, 254] on div at bounding box center [33, 253] width 11 height 11
click at [35, 284] on div at bounding box center [33, 283] width 11 height 11
click at [29, 347] on div at bounding box center [33, 343] width 11 height 11
click at [361, 578] on div "Undo" at bounding box center [358, 728] width 56 height 22
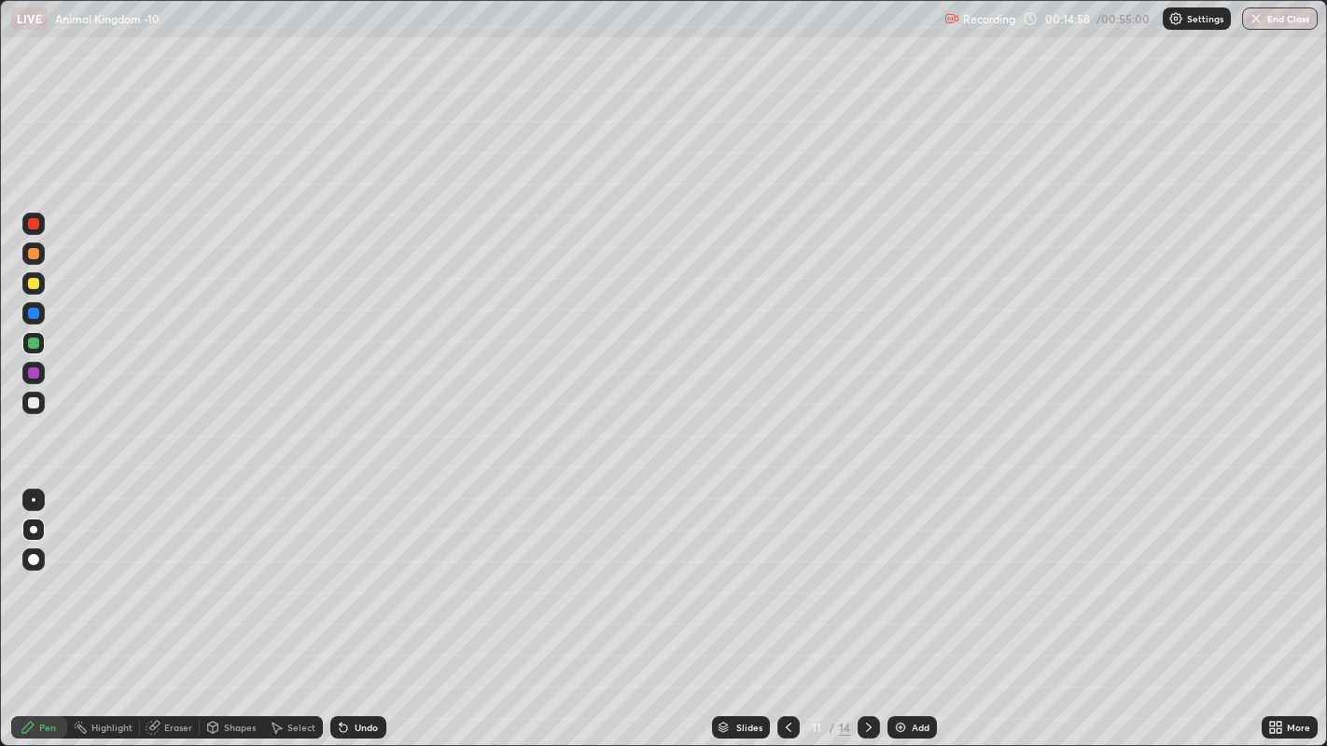
click at [861, 578] on icon at bounding box center [868, 727] width 15 height 15
click at [37, 253] on div at bounding box center [33, 253] width 11 height 11
click at [35, 287] on div at bounding box center [33, 283] width 11 height 11
click at [341, 578] on icon at bounding box center [343, 728] width 7 height 7
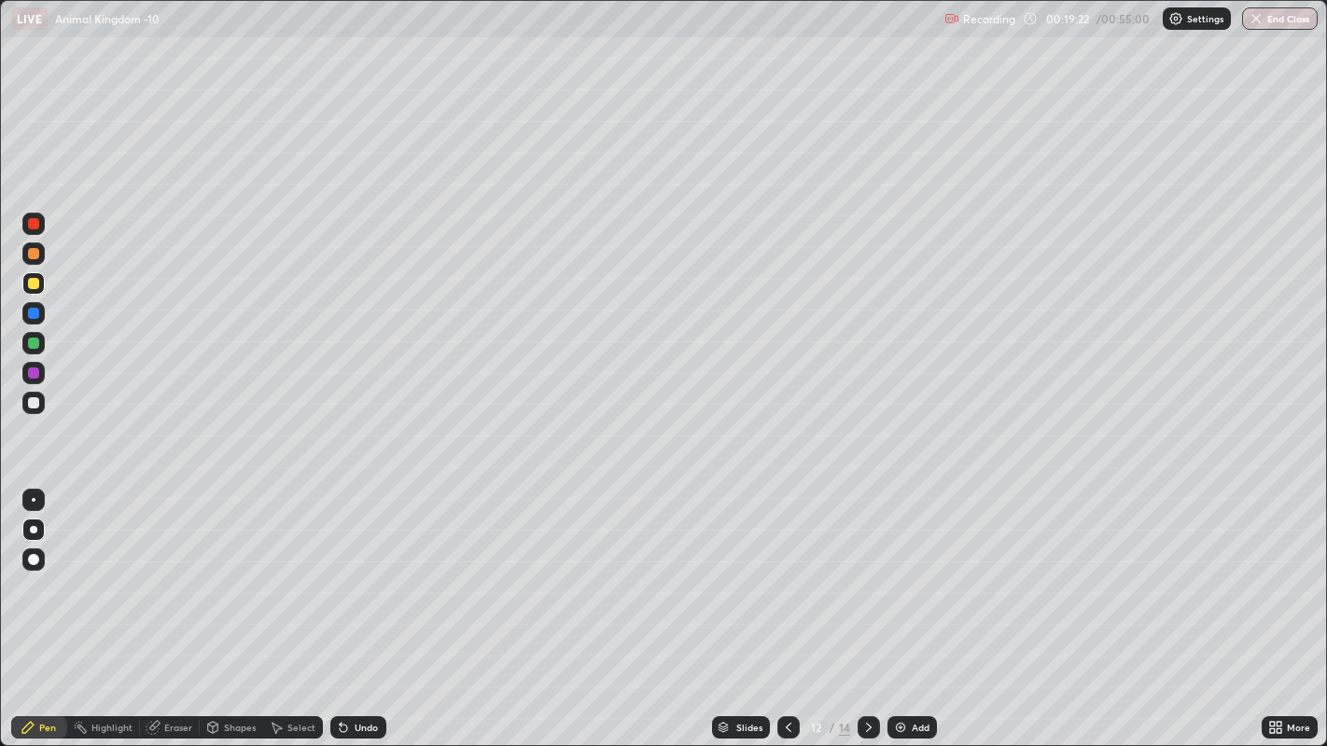
click at [33, 403] on div at bounding box center [33, 402] width 11 height 11
click at [341, 578] on icon at bounding box center [343, 728] width 7 height 7
click at [340, 578] on icon at bounding box center [343, 727] width 15 height 15
click at [866, 578] on icon at bounding box center [869, 727] width 6 height 9
click at [293, 578] on div "Select" at bounding box center [293, 728] width 60 height 22
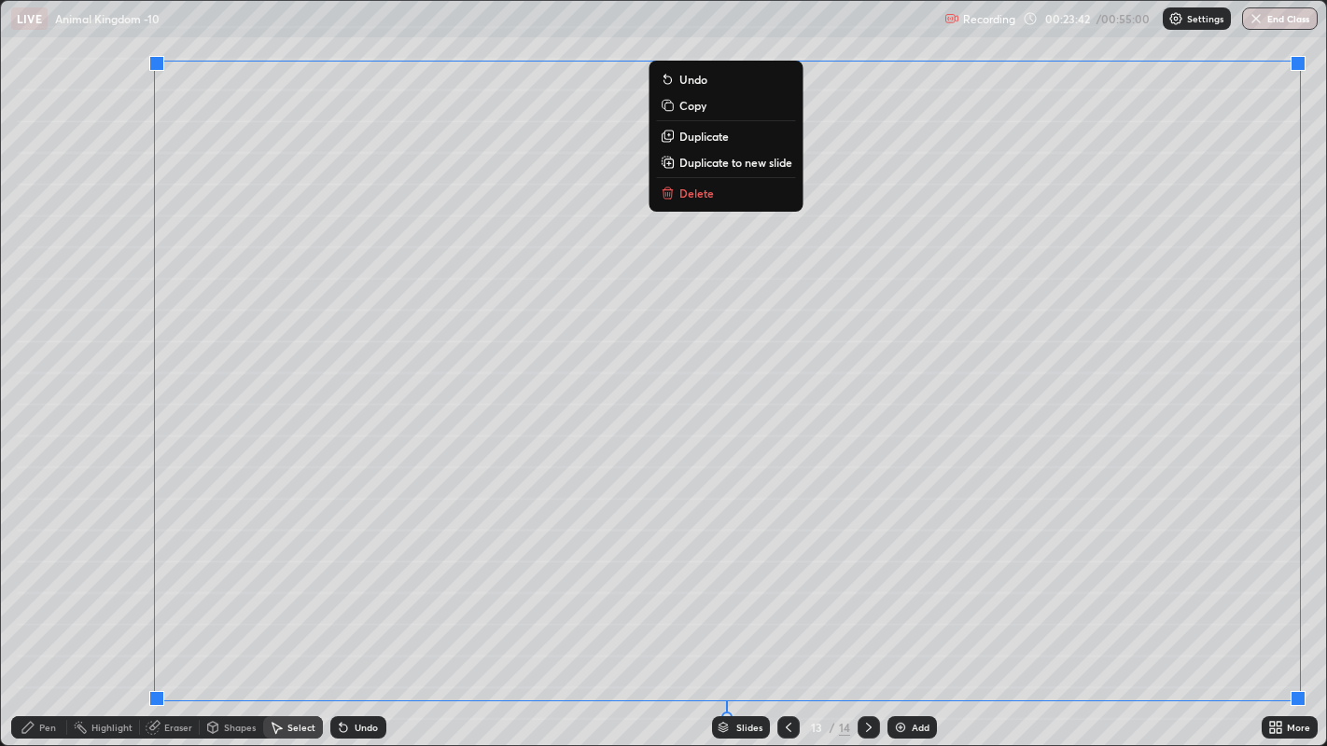
click at [742, 162] on p "Duplicate to new slide" at bounding box center [735, 162] width 113 height 15
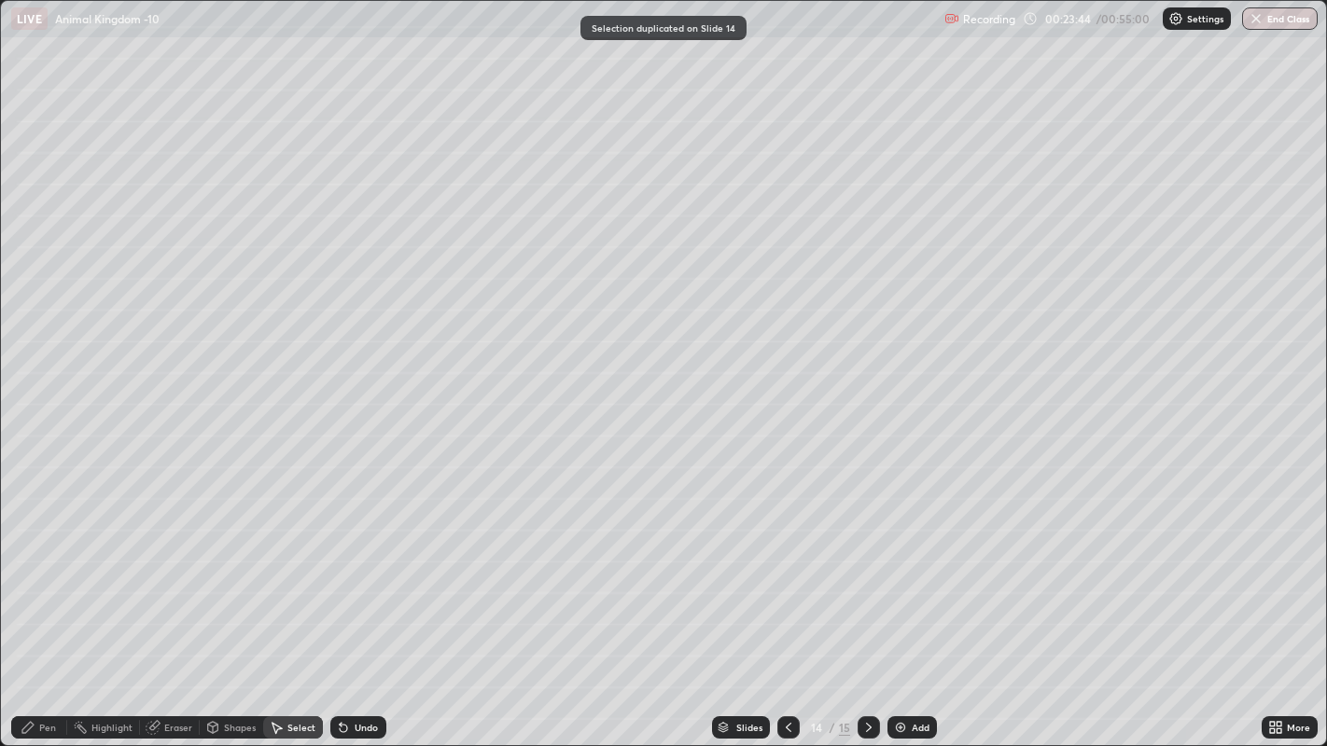
click at [786, 578] on icon at bounding box center [788, 727] width 15 height 15
click at [787, 578] on icon at bounding box center [788, 727] width 15 height 15
click at [868, 578] on icon at bounding box center [868, 727] width 15 height 15
click at [45, 578] on div "Pen" at bounding box center [39, 728] width 56 height 22
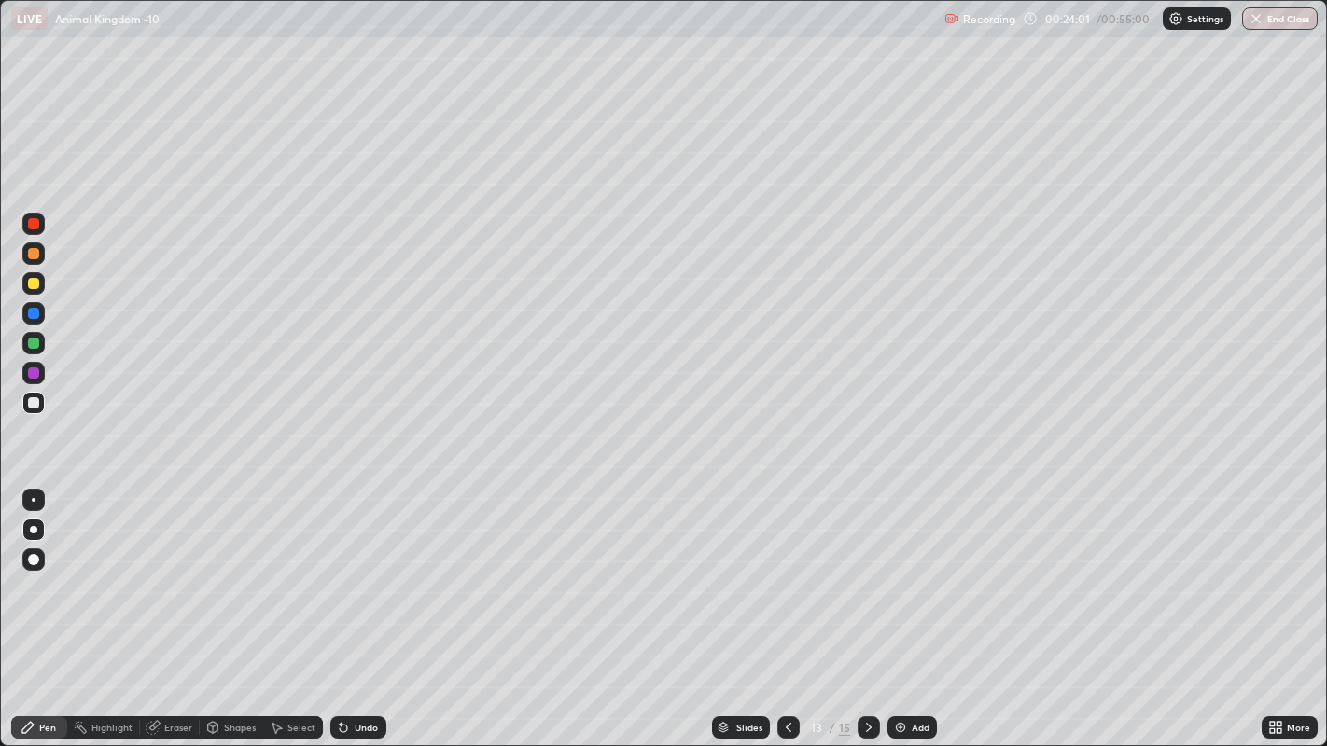
click at [35, 285] on div at bounding box center [33, 283] width 11 height 11
click at [342, 578] on icon at bounding box center [343, 728] width 7 height 7
click at [348, 578] on icon at bounding box center [343, 727] width 15 height 15
click at [29, 397] on div at bounding box center [33, 402] width 11 height 11
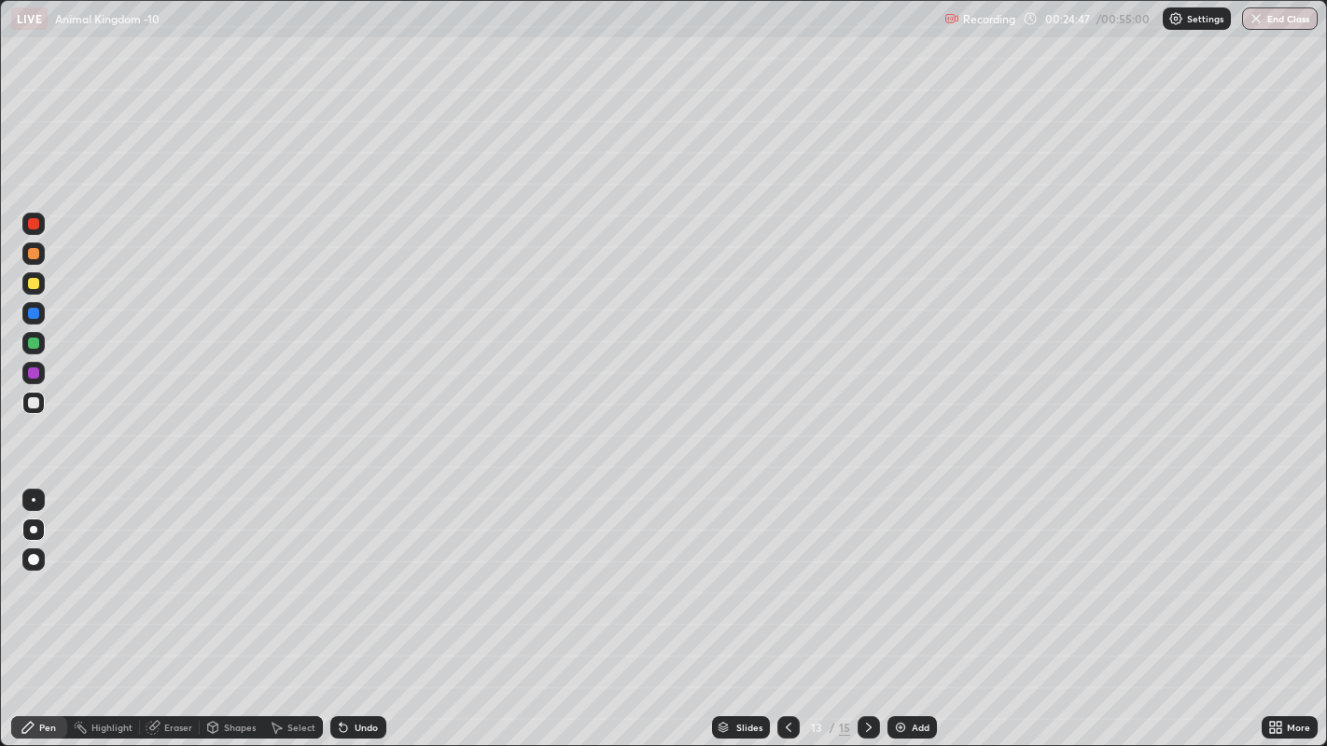
click at [34, 407] on div at bounding box center [33, 402] width 11 height 11
click at [33, 499] on div at bounding box center [34, 500] width 4 height 4
click at [28, 254] on div at bounding box center [33, 253] width 11 height 11
click at [282, 578] on div "Select" at bounding box center [293, 728] width 60 height 22
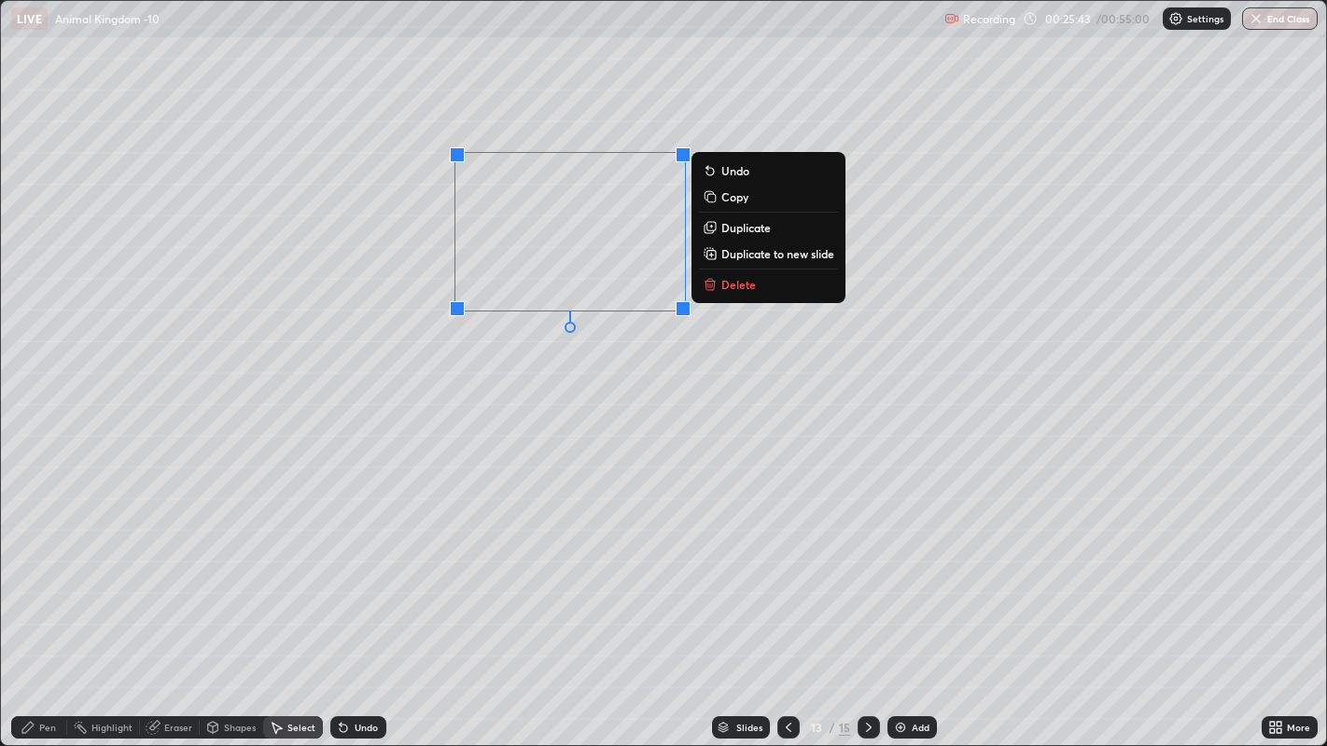
click at [718, 225] on button "Duplicate" at bounding box center [768, 227] width 139 height 22
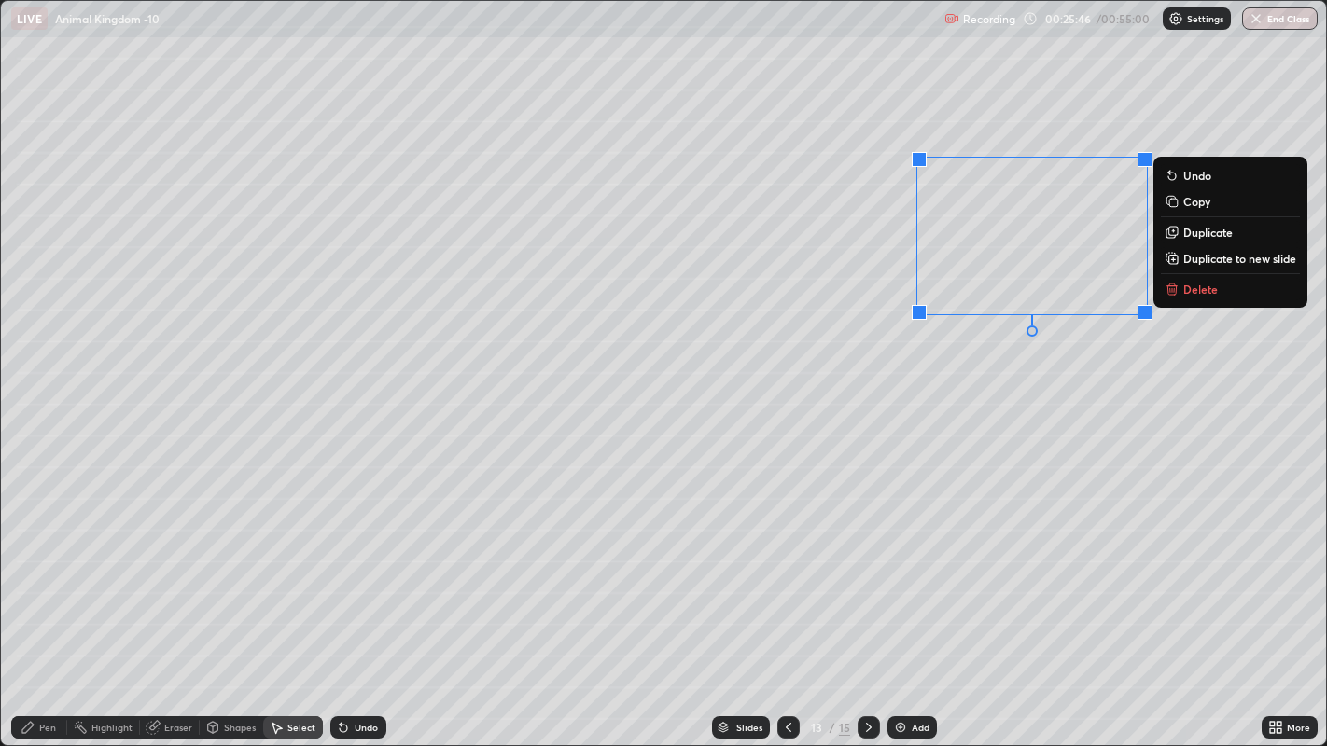
click at [696, 468] on div "0 ° Undo Copy Duplicate Duplicate to new slide Delete" at bounding box center [664, 373] width 1326 height 745
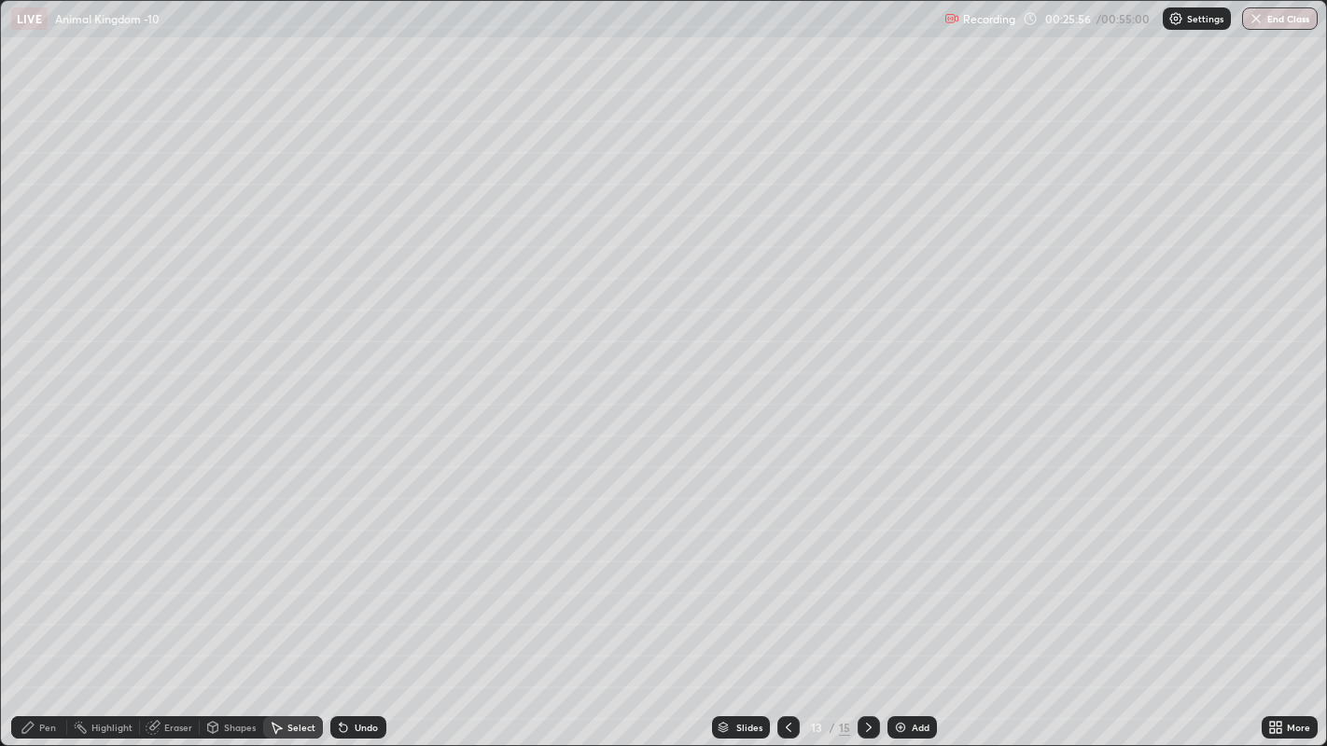
click at [22, 578] on icon at bounding box center [28, 727] width 15 height 15
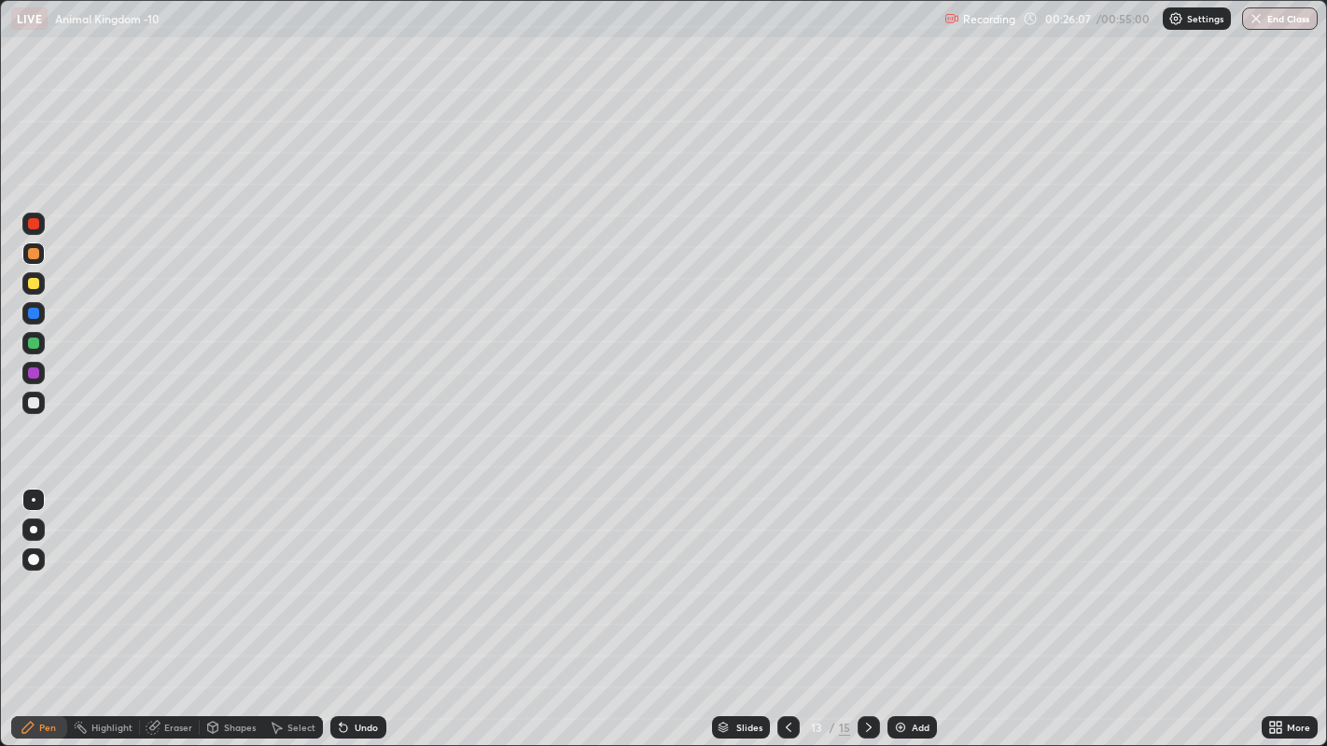
click at [358, 578] on div "Undo" at bounding box center [366, 727] width 23 height 9
click at [355, 578] on div "Undo" at bounding box center [366, 727] width 23 height 9
click at [356, 578] on div "Undo" at bounding box center [366, 727] width 23 height 9
click at [35, 284] on div at bounding box center [33, 283] width 11 height 11
click at [32, 407] on div at bounding box center [33, 402] width 11 height 11
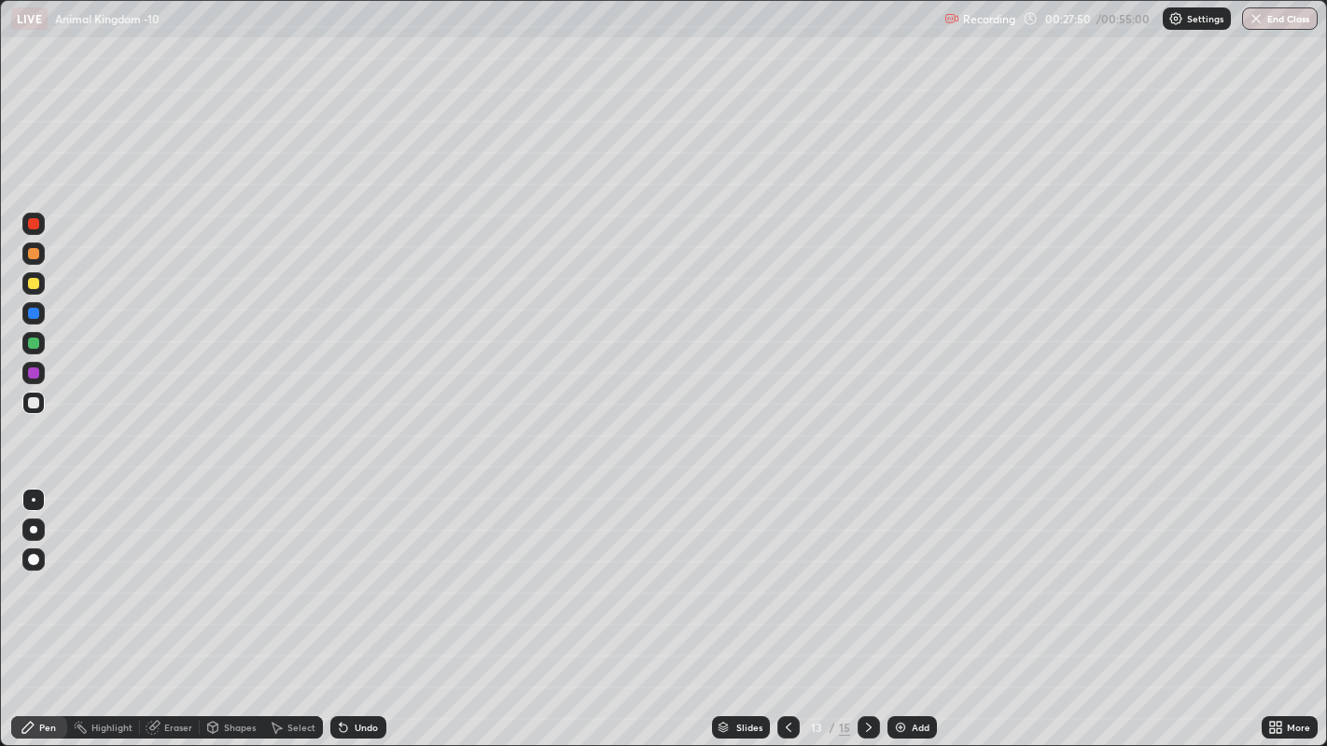
click at [33, 373] on div at bounding box center [33, 373] width 11 height 11
click at [35, 407] on div at bounding box center [33, 402] width 11 height 11
click at [865, 578] on icon at bounding box center [868, 727] width 15 height 15
click at [289, 578] on div "Select" at bounding box center [301, 727] width 28 height 9
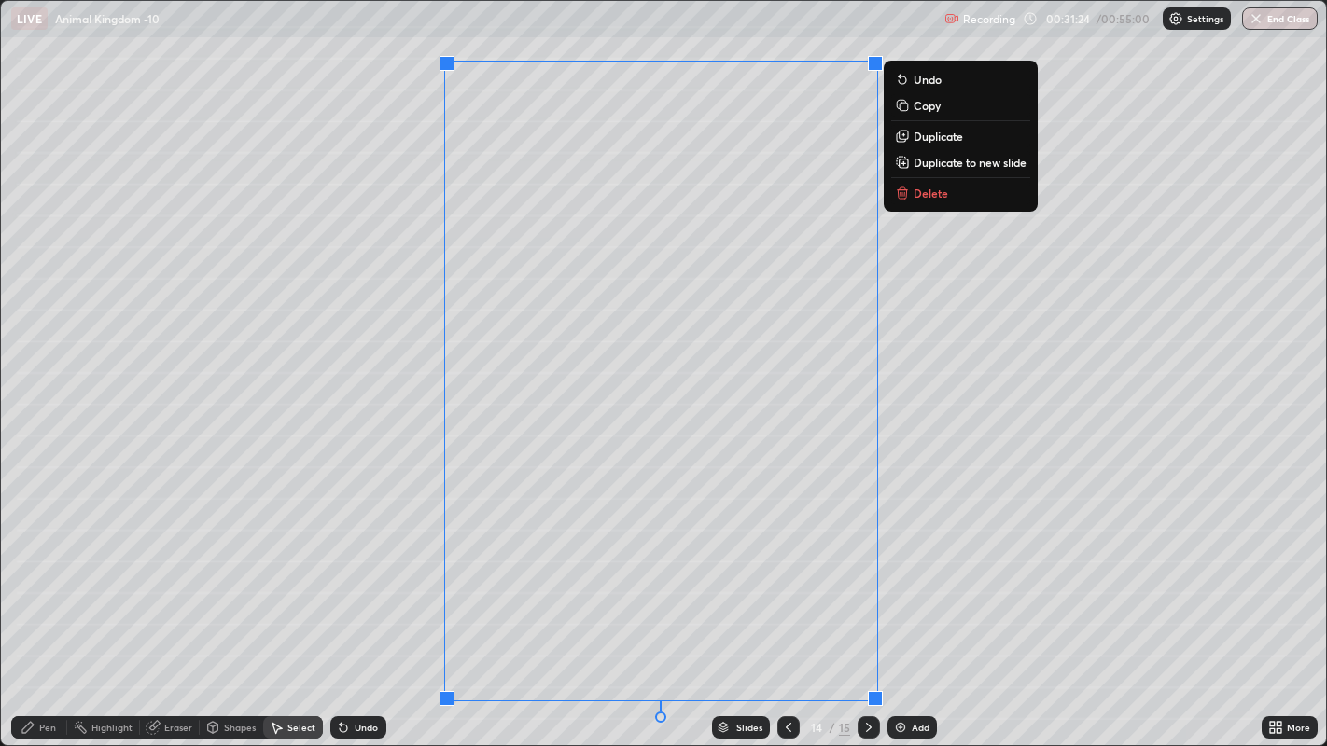
click at [618, 359] on div "0 ° Undo Copy Duplicate Duplicate to new slide Delete" at bounding box center [664, 373] width 1326 height 745
click at [338, 300] on div "0 ° Undo Copy Duplicate Duplicate to new slide Delete" at bounding box center [664, 373] width 1326 height 745
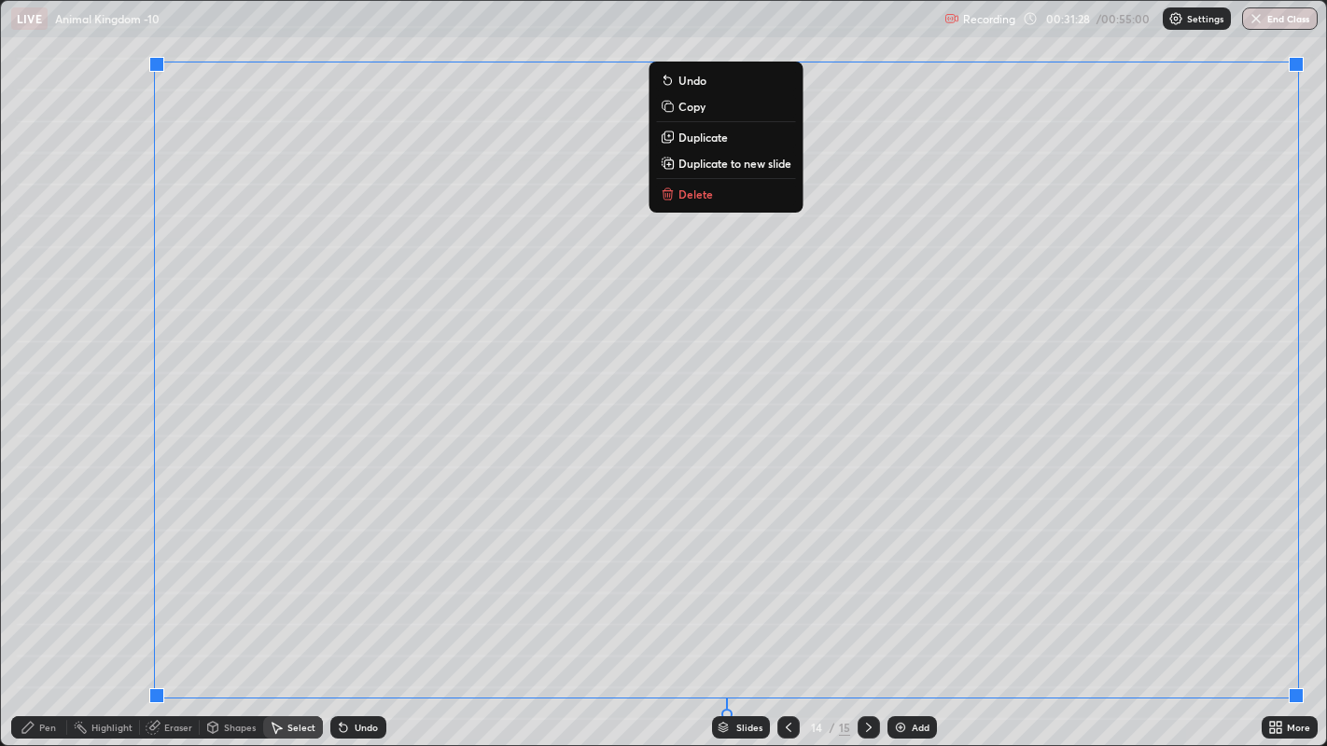
click at [77, 363] on div "0 ° Undo Copy Duplicate Duplicate to new slide Delete" at bounding box center [664, 373] width 1326 height 745
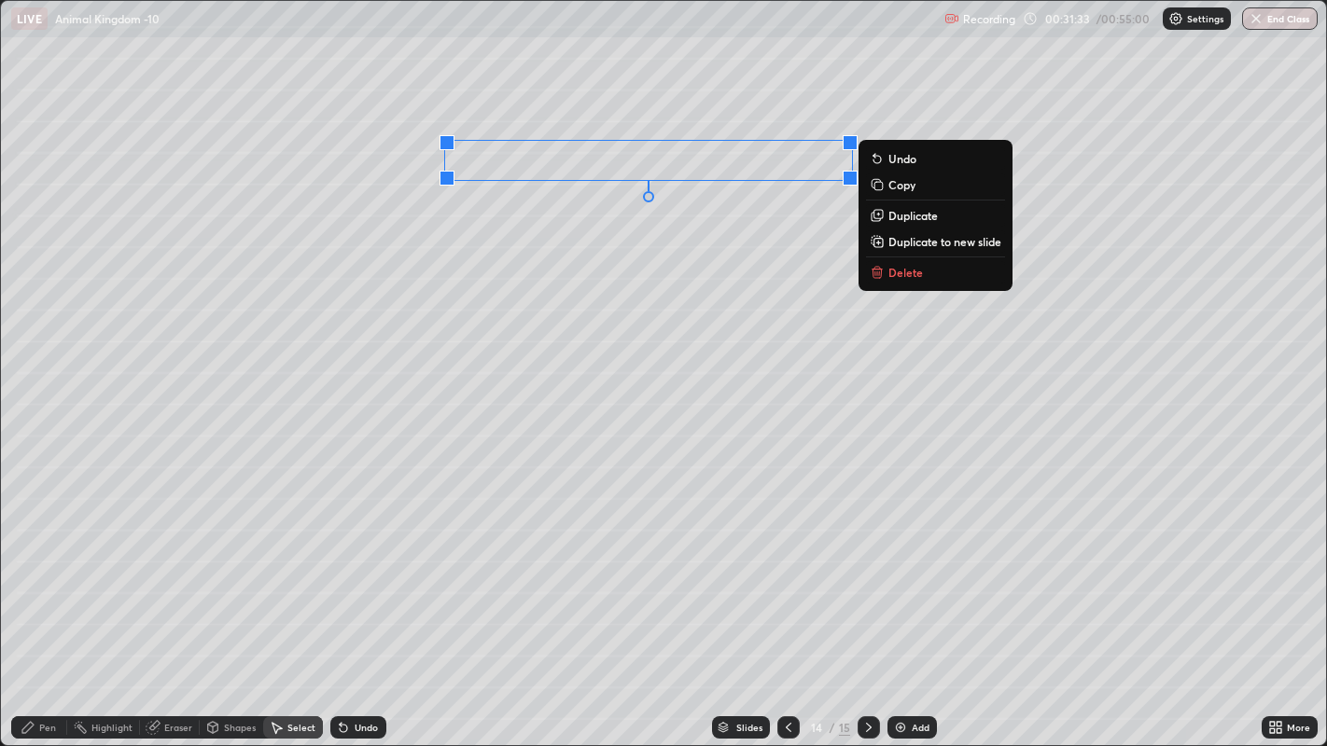
click at [881, 215] on icon at bounding box center [878, 214] width 8 height 8
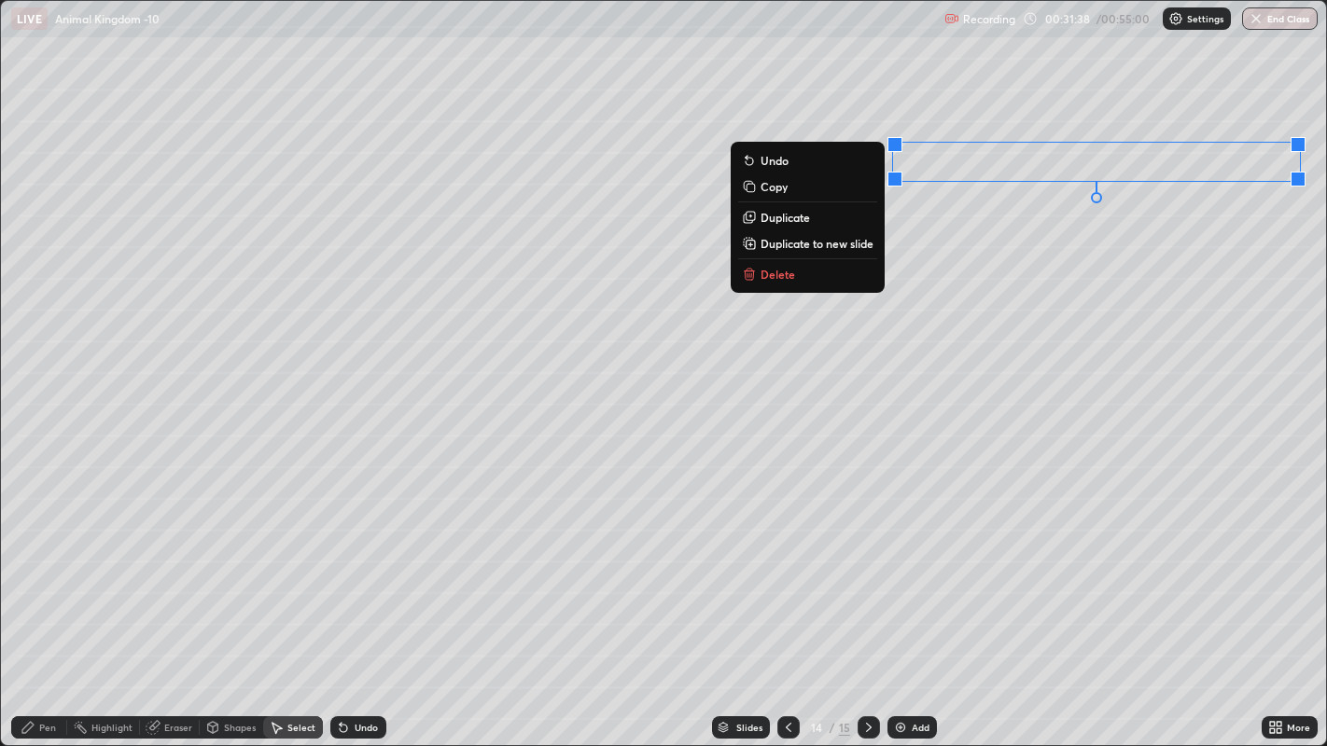
click at [968, 263] on div "0 ° Undo Copy Duplicate Duplicate to new slide Delete" at bounding box center [664, 373] width 1326 height 745
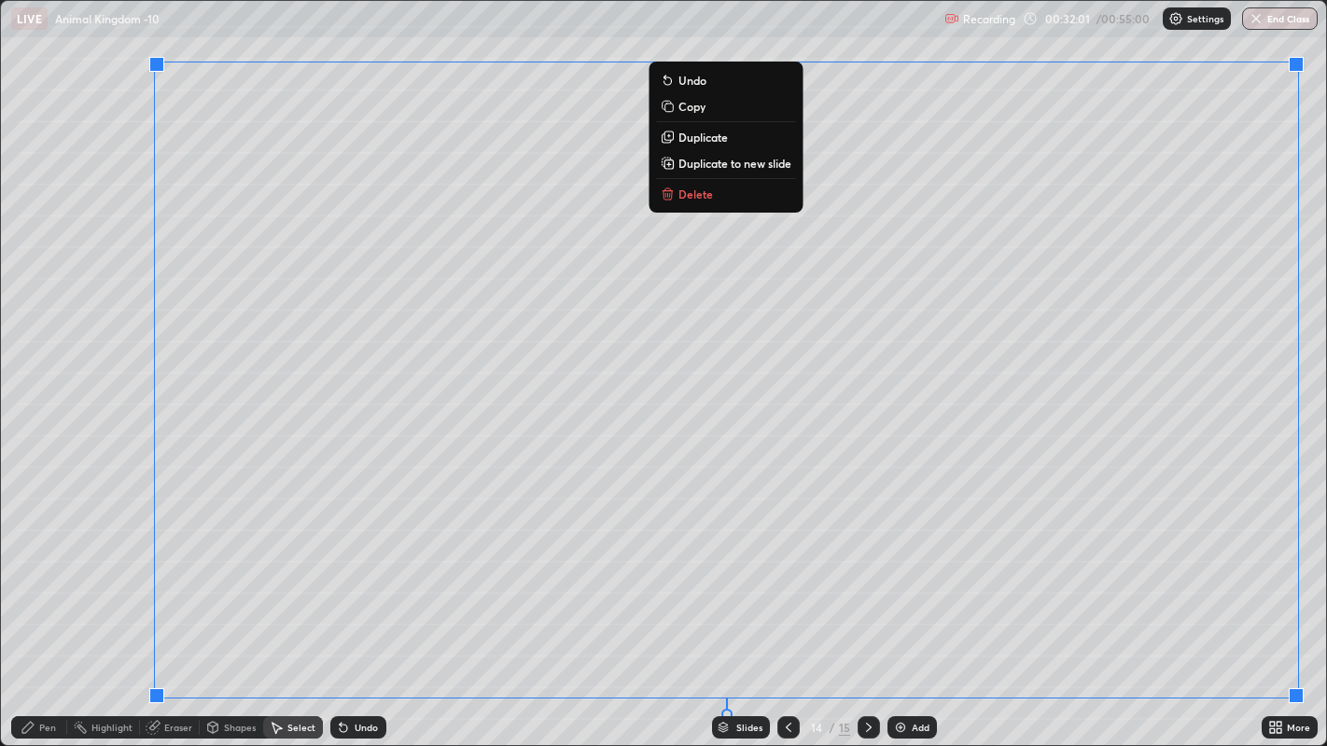
click at [35, 578] on icon at bounding box center [28, 727] width 15 height 15
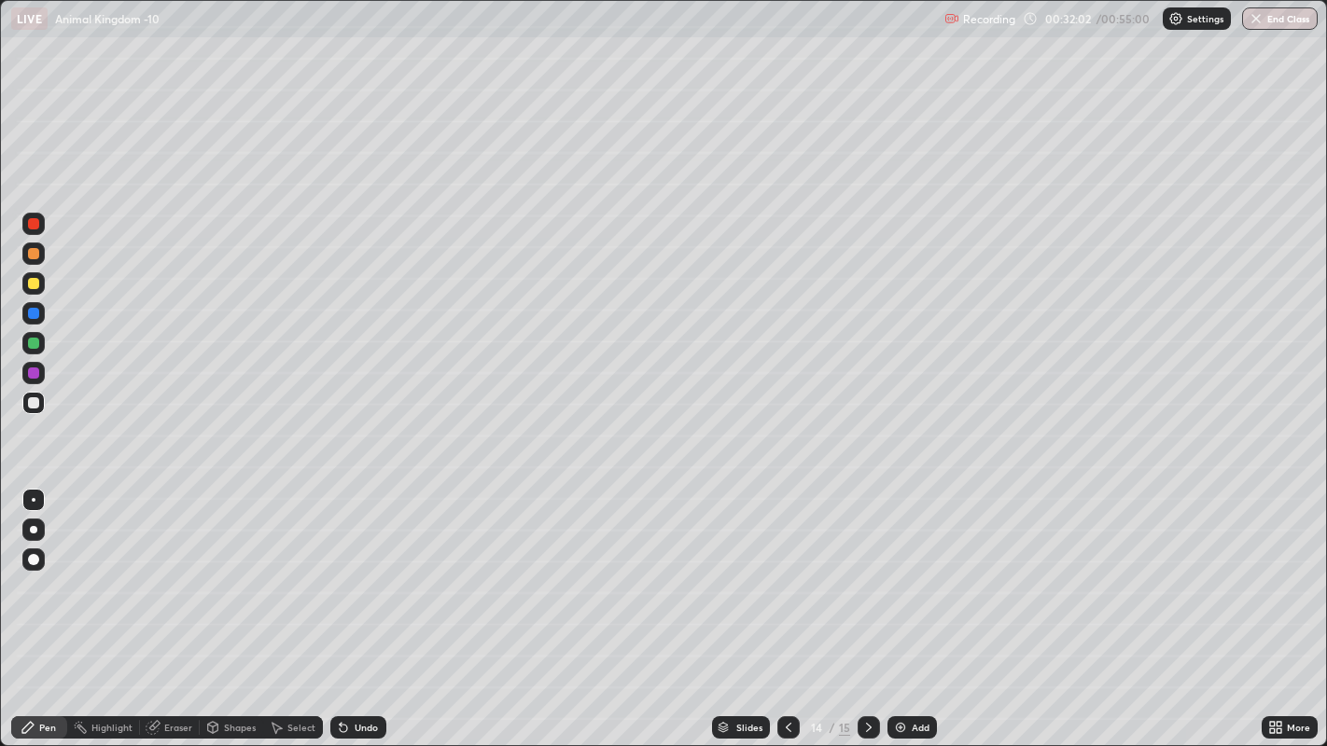
click at [33, 529] on div at bounding box center [33, 529] width 7 height 7
click at [34, 558] on div at bounding box center [33, 559] width 11 height 11
click at [35, 282] on div at bounding box center [33, 283] width 11 height 11
click at [33, 499] on div at bounding box center [34, 500] width 4 height 4
click at [29, 346] on div at bounding box center [33, 343] width 11 height 11
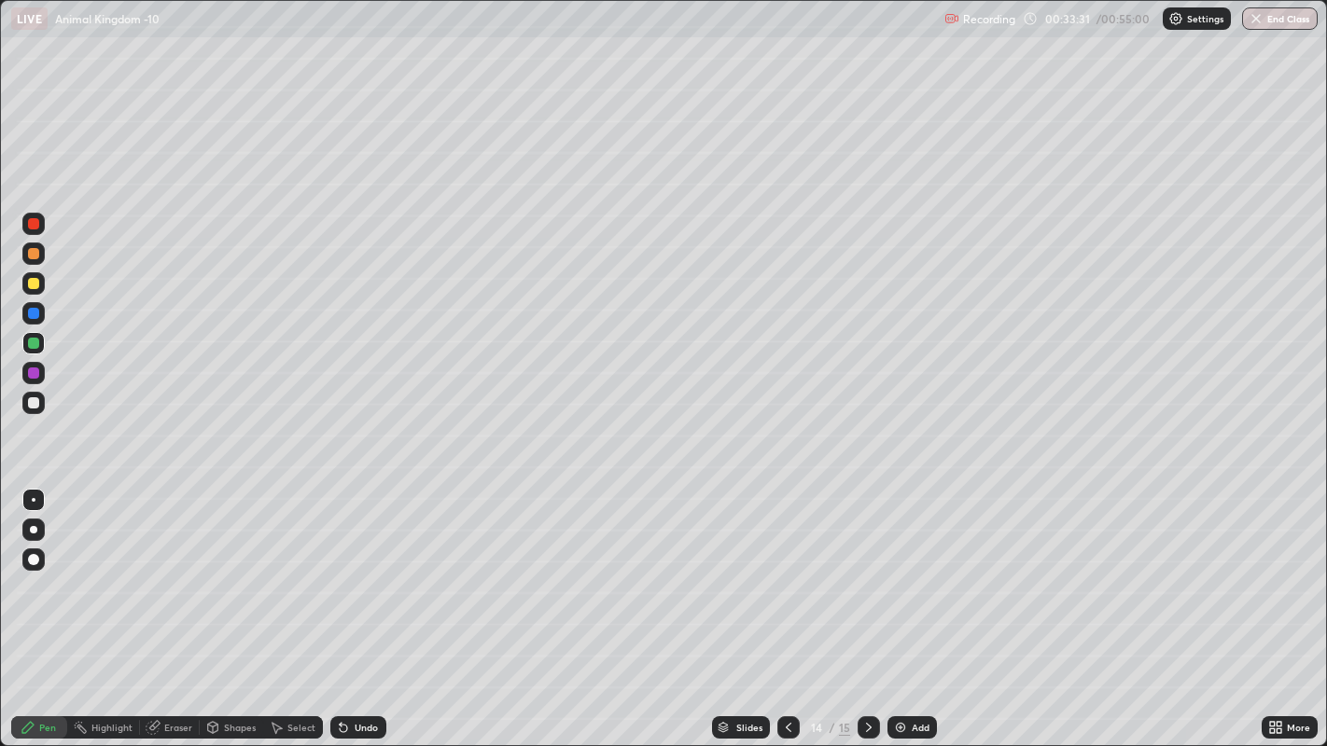
click at [279, 578] on icon at bounding box center [277, 728] width 10 height 11
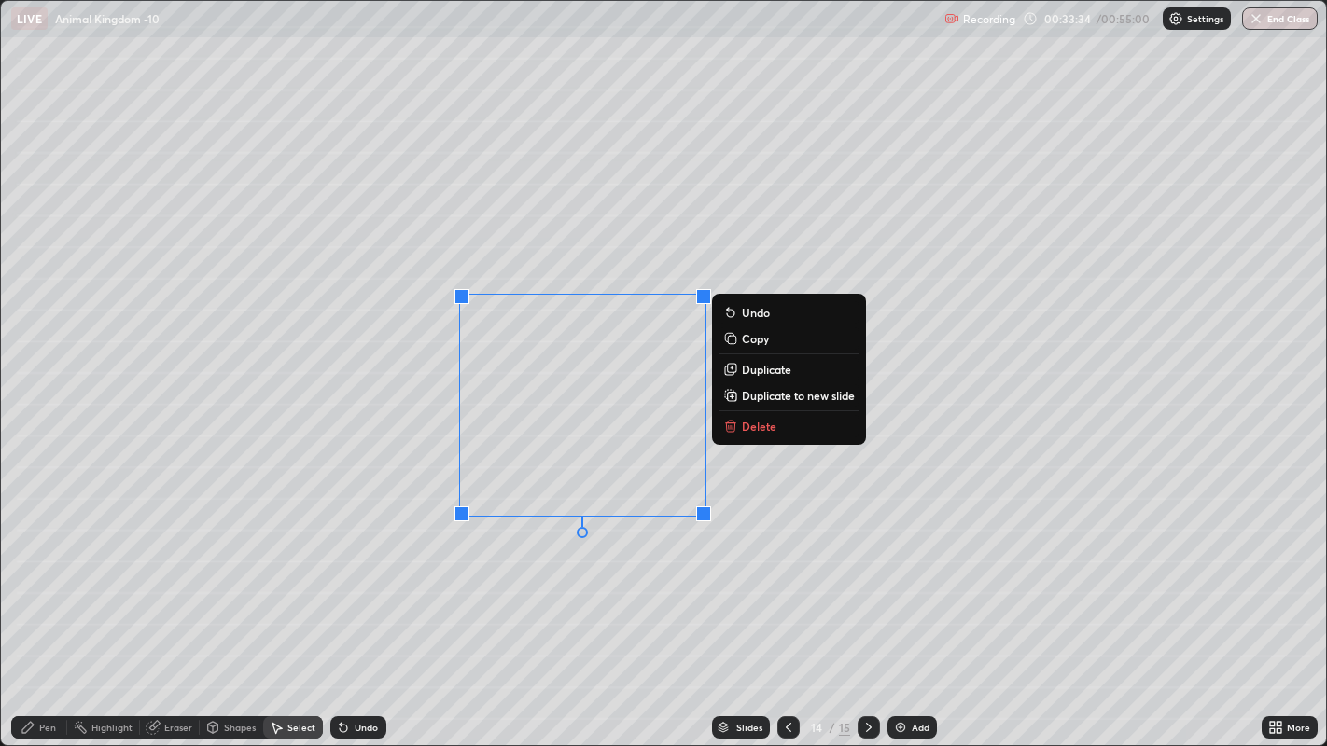
click at [734, 365] on icon at bounding box center [731, 368] width 8 height 8
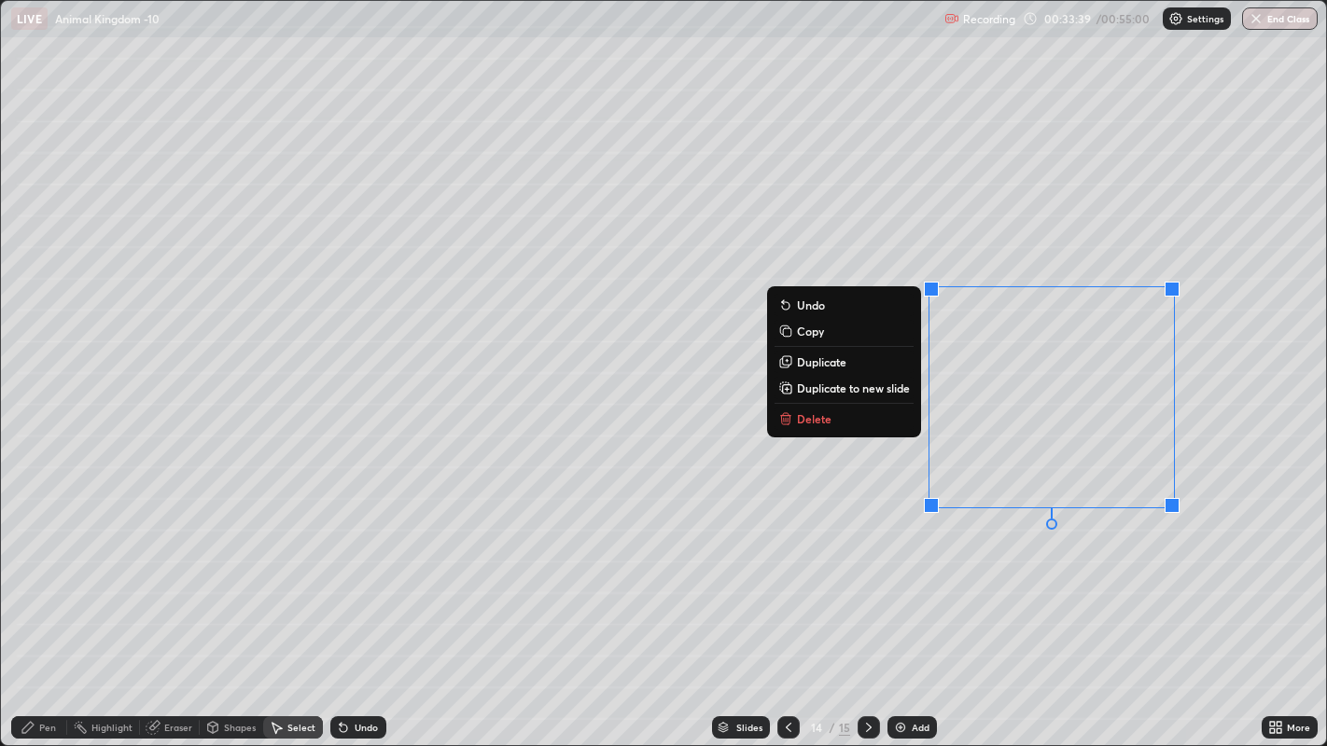
click at [477, 578] on div "0 ° Undo Copy Duplicate Duplicate to new slide Delete" at bounding box center [664, 373] width 1326 height 745
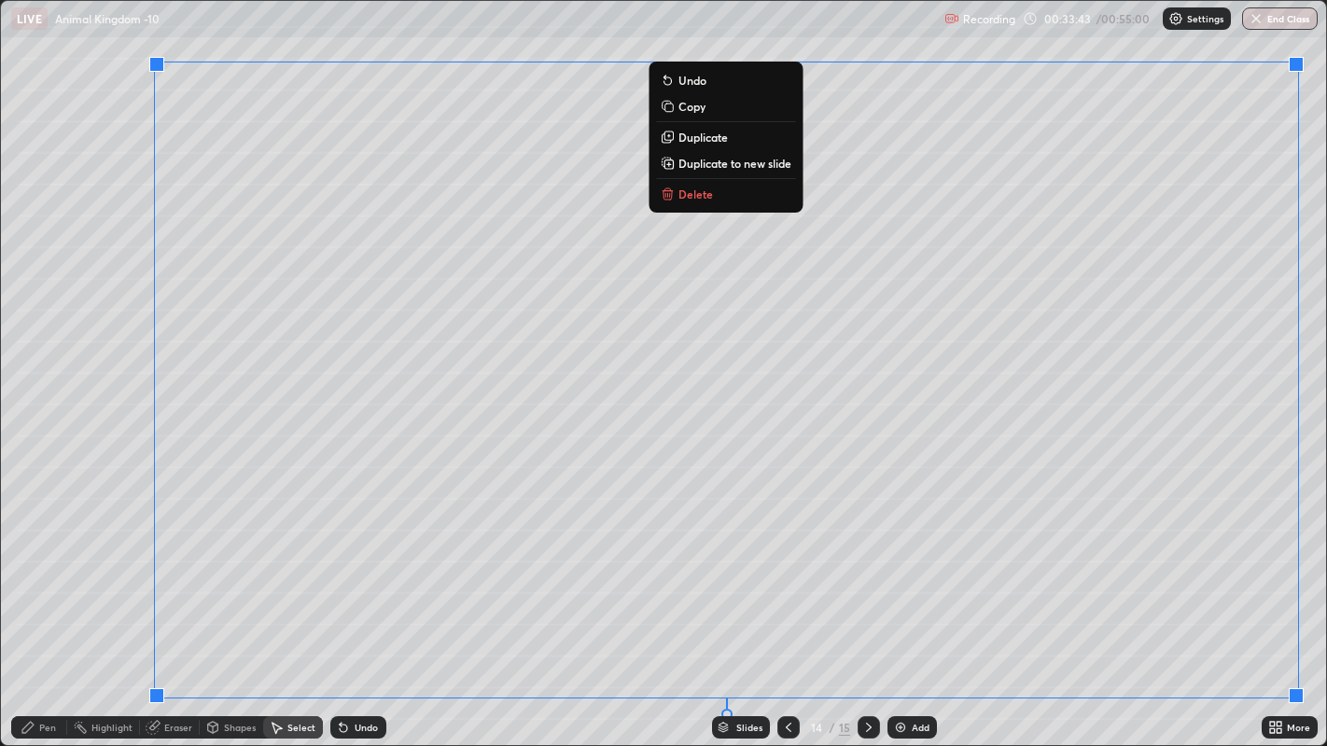
click at [47, 578] on div "Pen" at bounding box center [47, 727] width 17 height 9
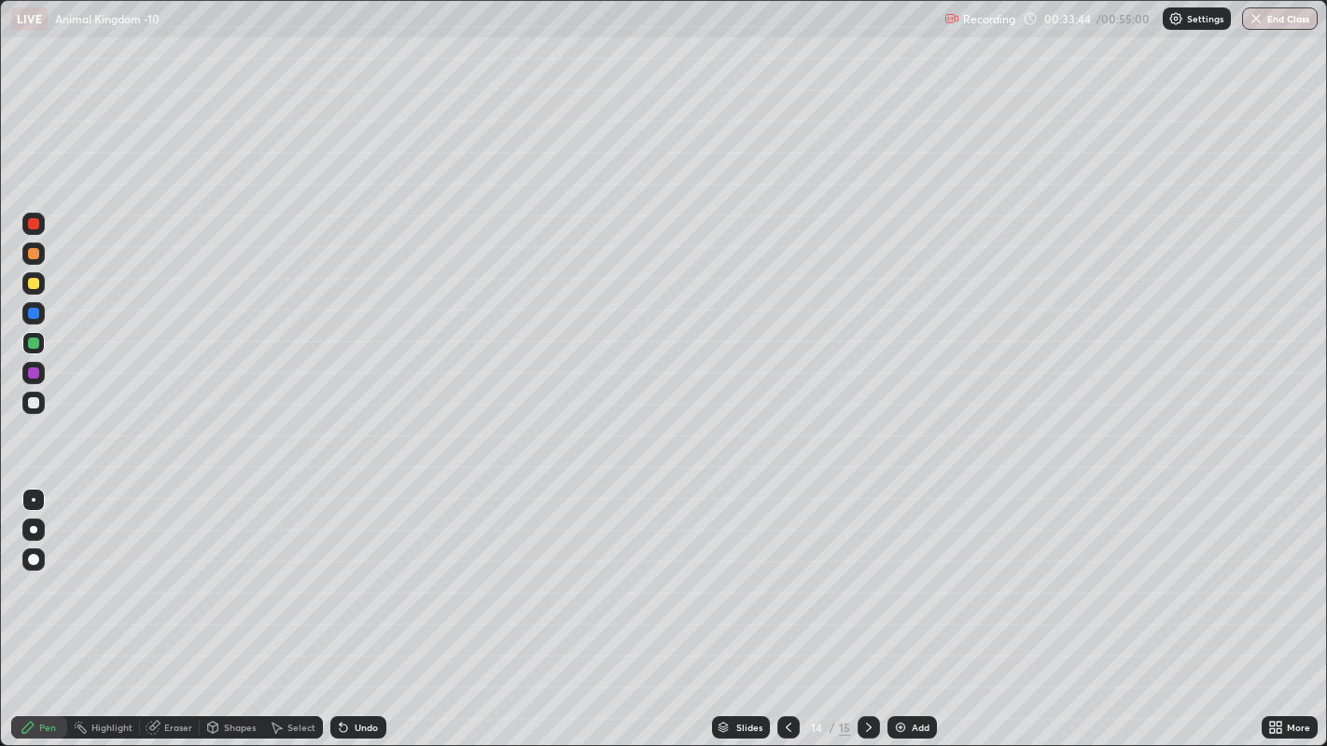
click at [35, 560] on div at bounding box center [33, 559] width 11 height 11
click at [33, 499] on div at bounding box center [34, 500] width 4 height 4
click at [865, 578] on div at bounding box center [868, 728] width 22 height 22
click at [35, 558] on div at bounding box center [33, 559] width 11 height 11
click at [29, 254] on div at bounding box center [33, 253] width 11 height 11
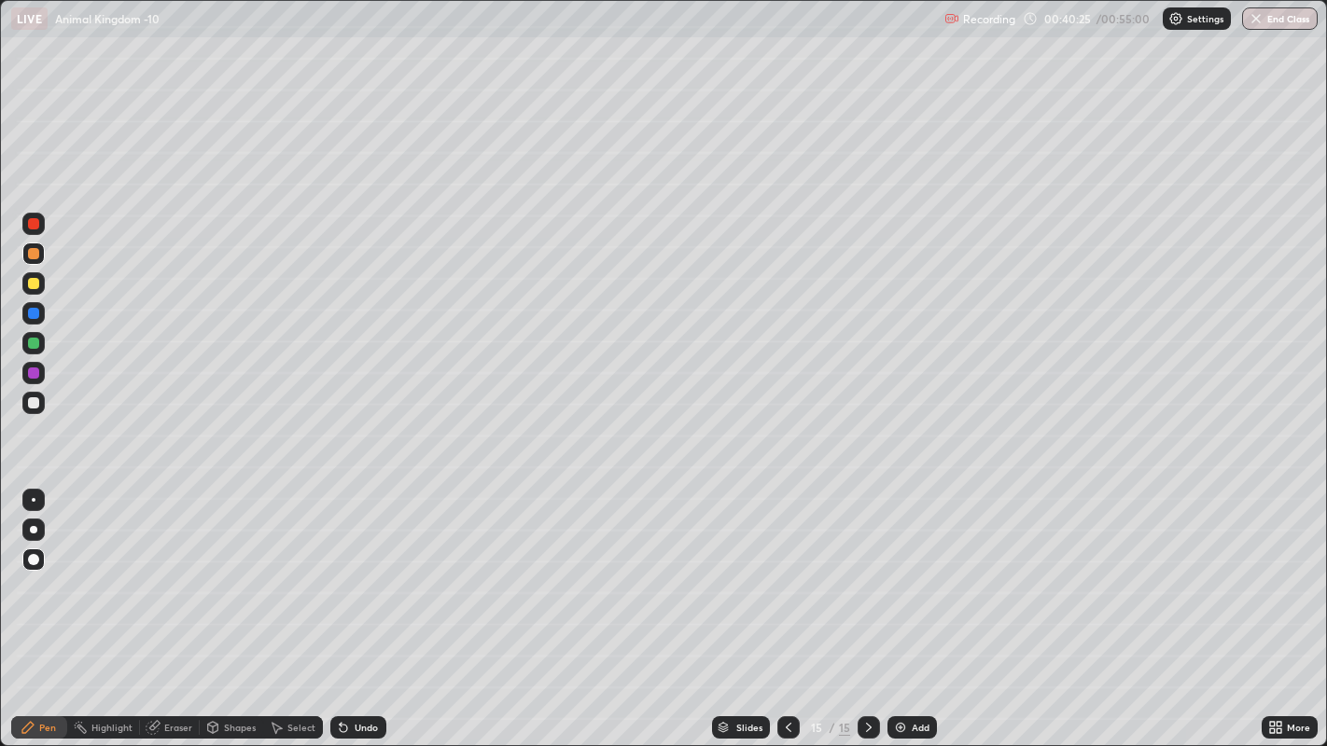
click at [33, 499] on div at bounding box center [34, 500] width 4 height 4
click at [35, 401] on div at bounding box center [33, 402] width 11 height 11
click at [33, 407] on div at bounding box center [33, 402] width 11 height 11
click at [35, 405] on div at bounding box center [33, 402] width 11 height 11
click at [37, 374] on div at bounding box center [33, 373] width 11 height 11
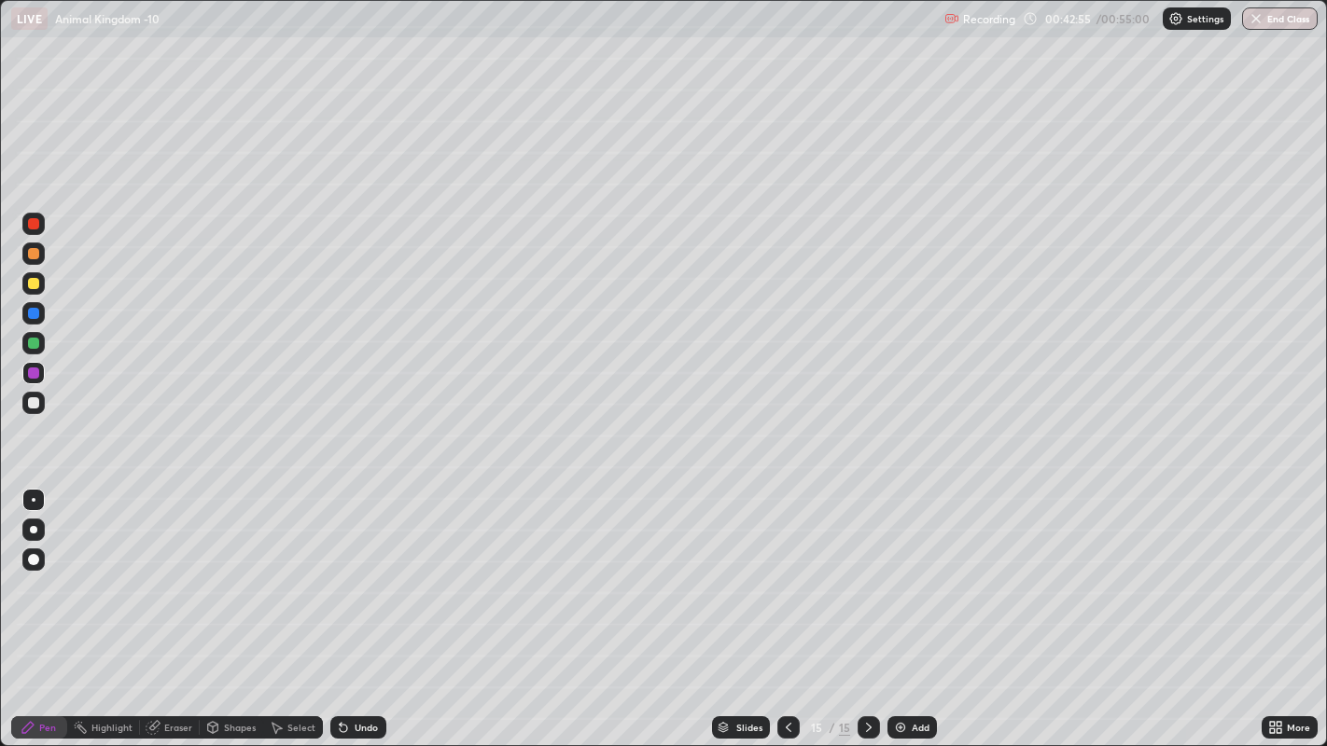
click at [30, 557] on div at bounding box center [33, 559] width 11 height 11
click at [36, 225] on div at bounding box center [33, 223] width 11 height 11
click at [33, 499] on div at bounding box center [34, 500] width 4 height 4
click at [35, 285] on div at bounding box center [33, 283] width 11 height 11
click at [23, 247] on div at bounding box center [33, 254] width 22 height 22
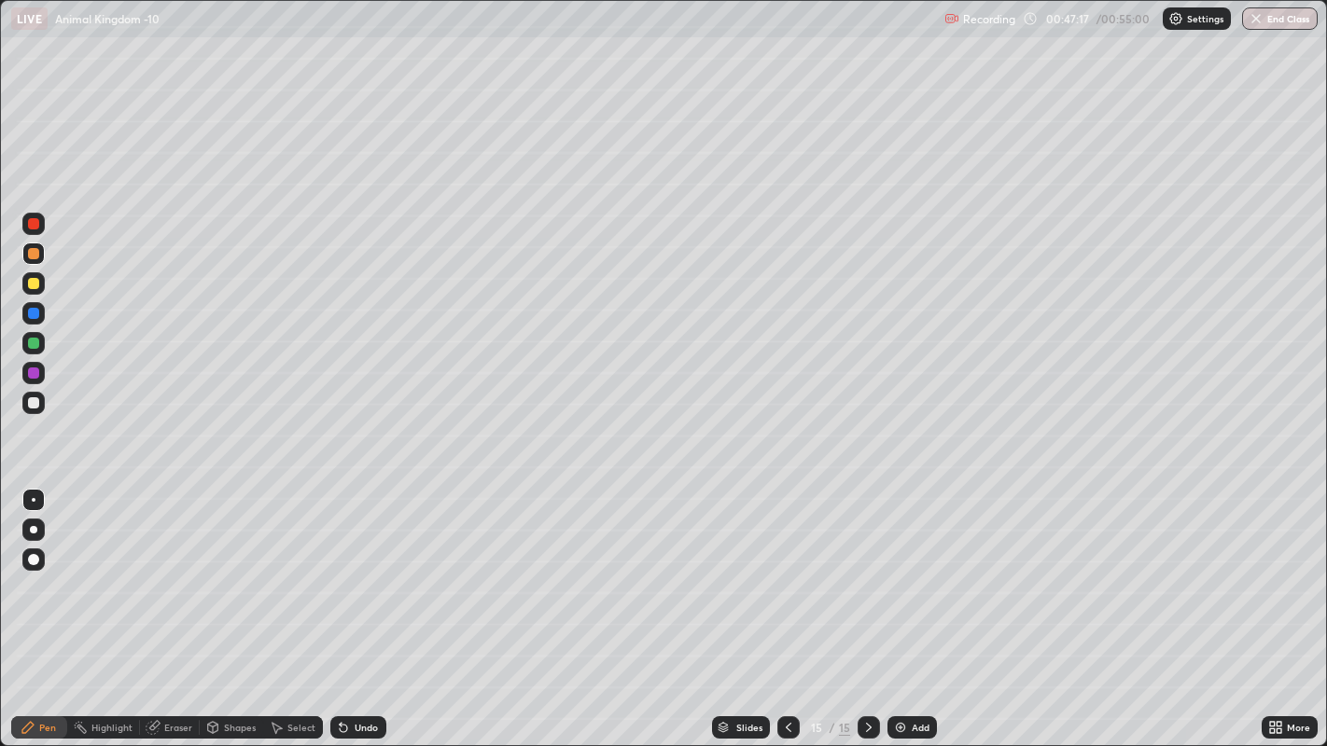
click at [358, 578] on div "Undo" at bounding box center [358, 728] width 56 height 22
click at [277, 578] on icon at bounding box center [276, 727] width 15 height 15
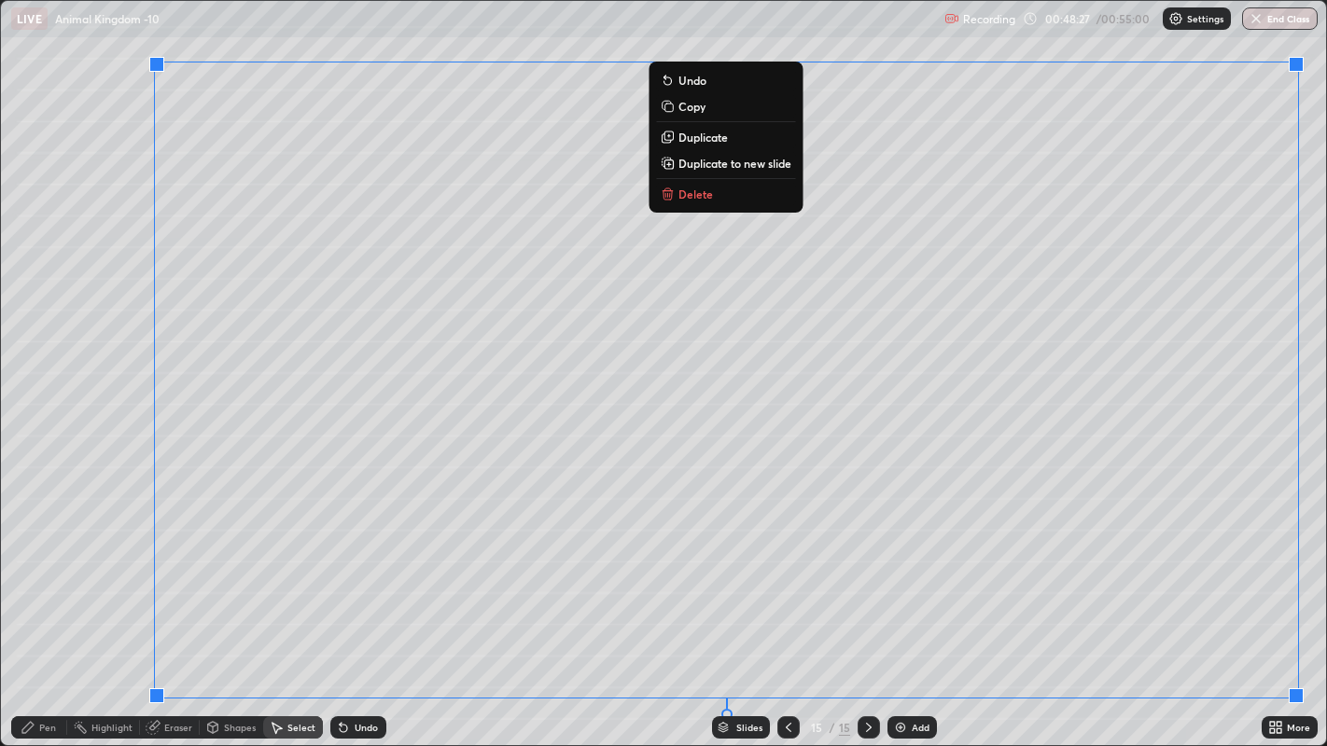
click at [79, 578] on div "0 ° Undo Copy Duplicate Duplicate to new slide Delete" at bounding box center [664, 373] width 1326 height 745
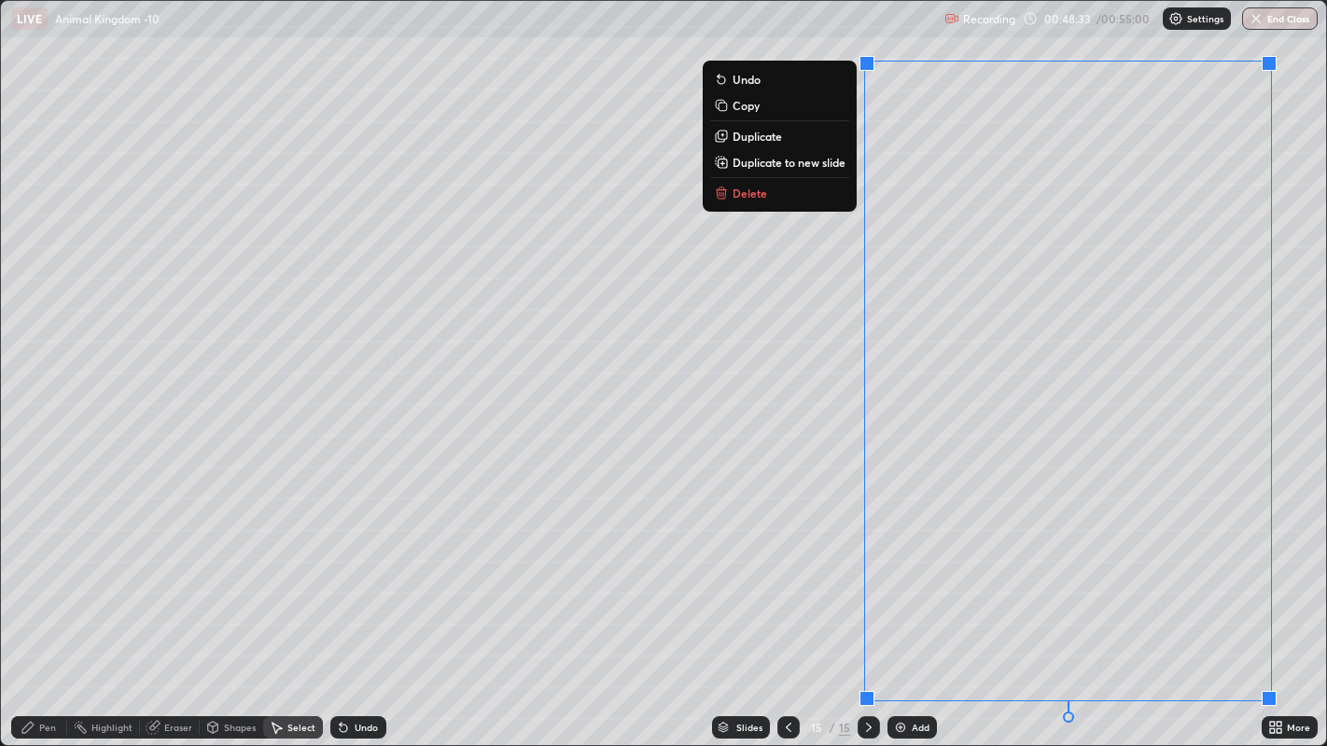
click at [1044, 501] on div "0 ° Undo Copy Duplicate Duplicate to new slide Delete" at bounding box center [664, 373] width 1326 height 745
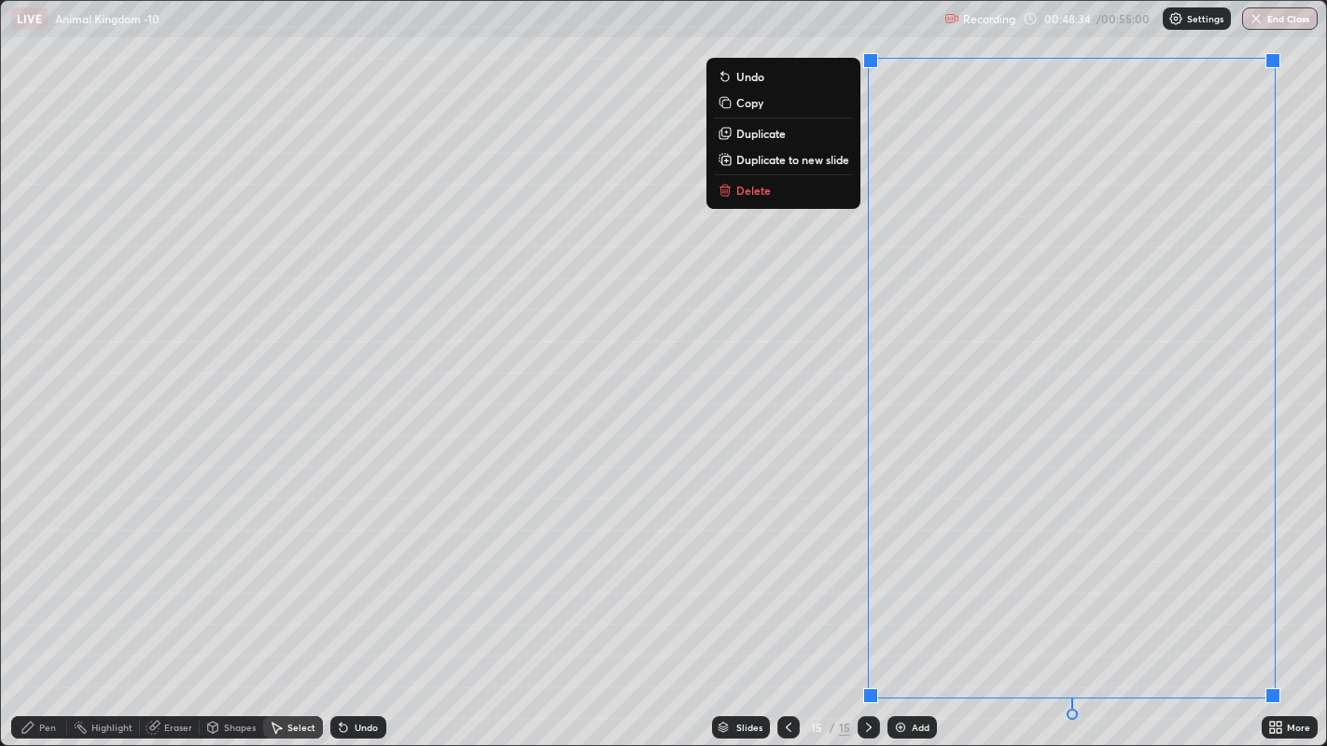
click at [91, 578] on div "0 ° Undo Copy Duplicate Duplicate to new slide Delete" at bounding box center [664, 373] width 1326 height 745
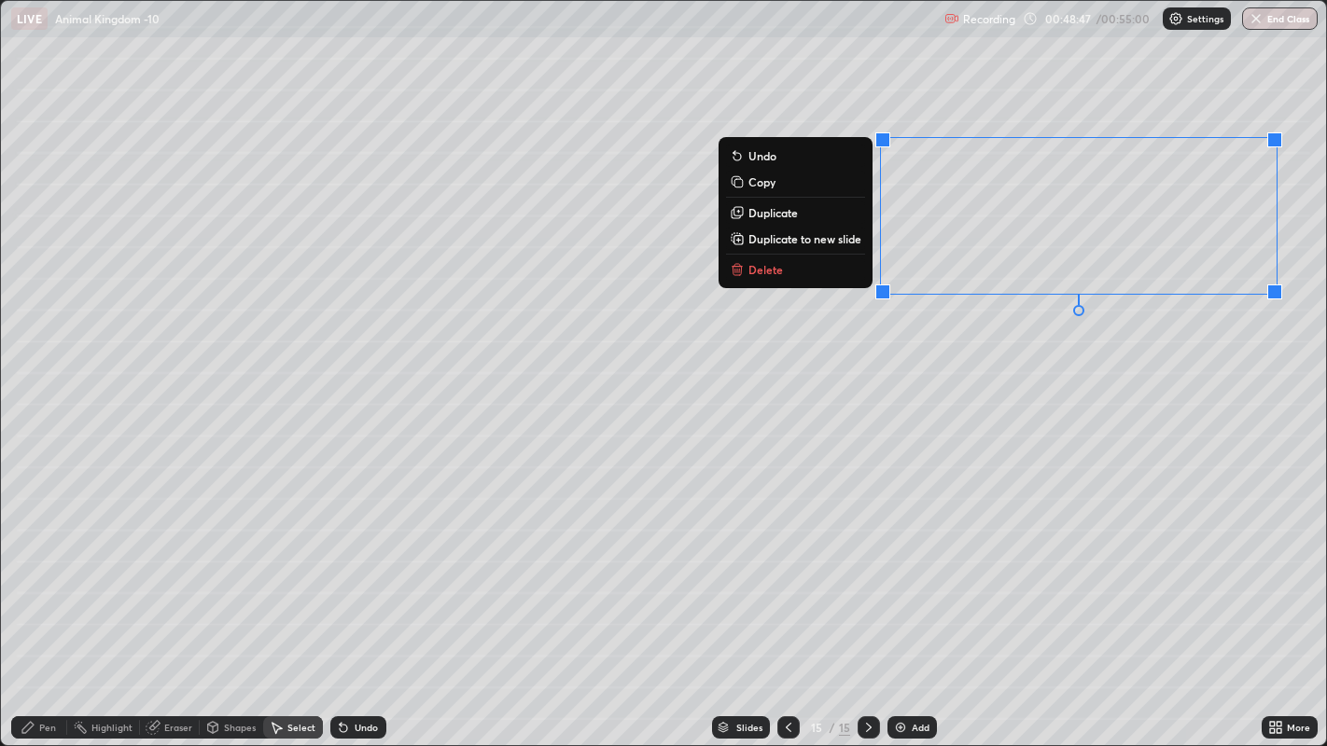
click at [1085, 415] on div "0 ° Undo Copy Duplicate Duplicate to new slide Delete" at bounding box center [664, 373] width 1326 height 745
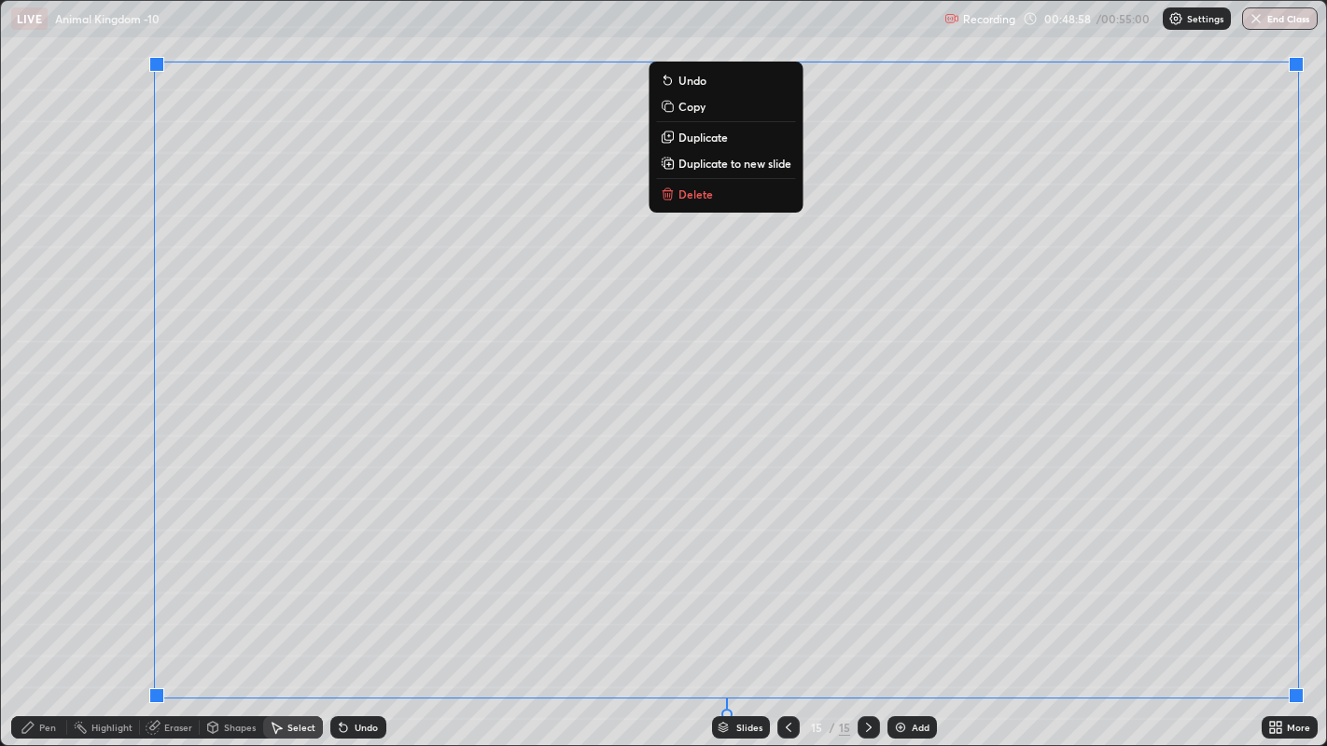
click at [32, 578] on div "Pen" at bounding box center [39, 728] width 56 height 22
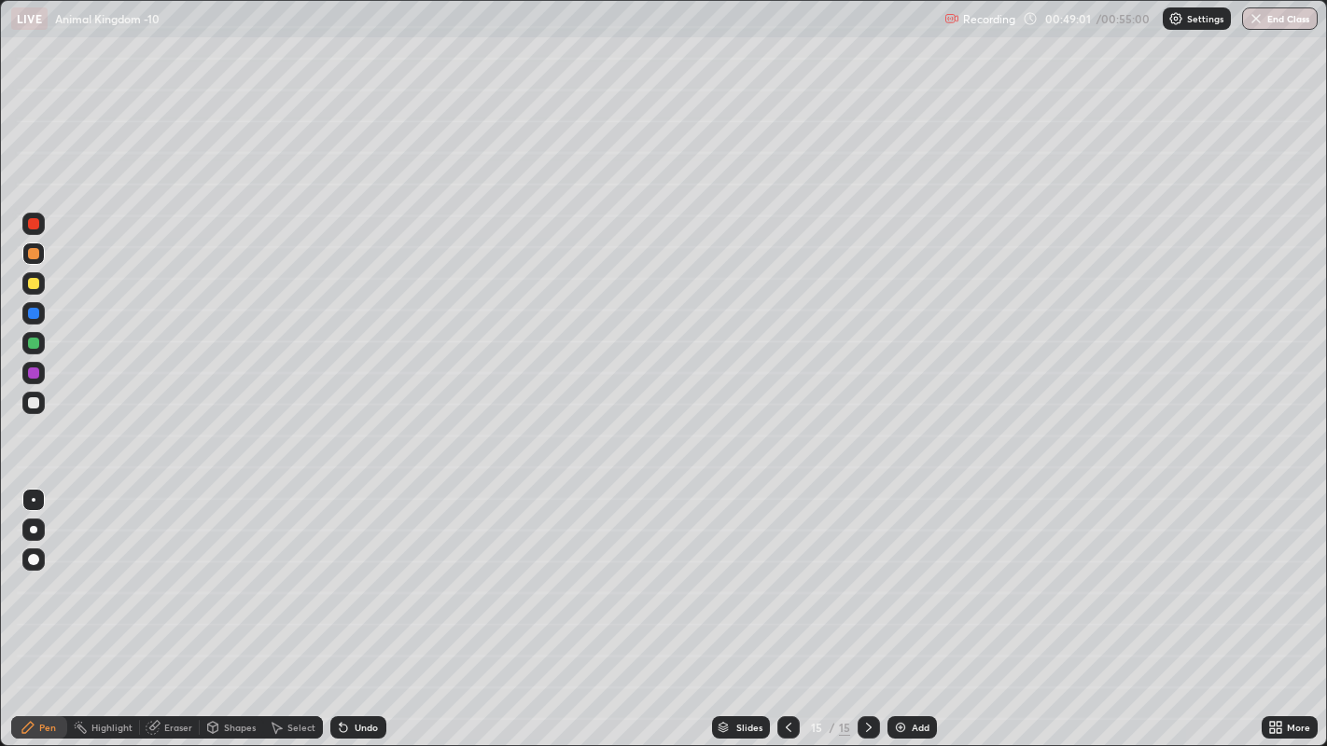
click at [22, 286] on div at bounding box center [33, 283] width 22 height 22
click at [370, 578] on div "Undo" at bounding box center [366, 727] width 23 height 9
click at [35, 371] on div at bounding box center [33, 373] width 11 height 11
click at [33, 286] on div at bounding box center [33, 283] width 11 height 11
click at [23, 405] on div at bounding box center [33, 403] width 22 height 22
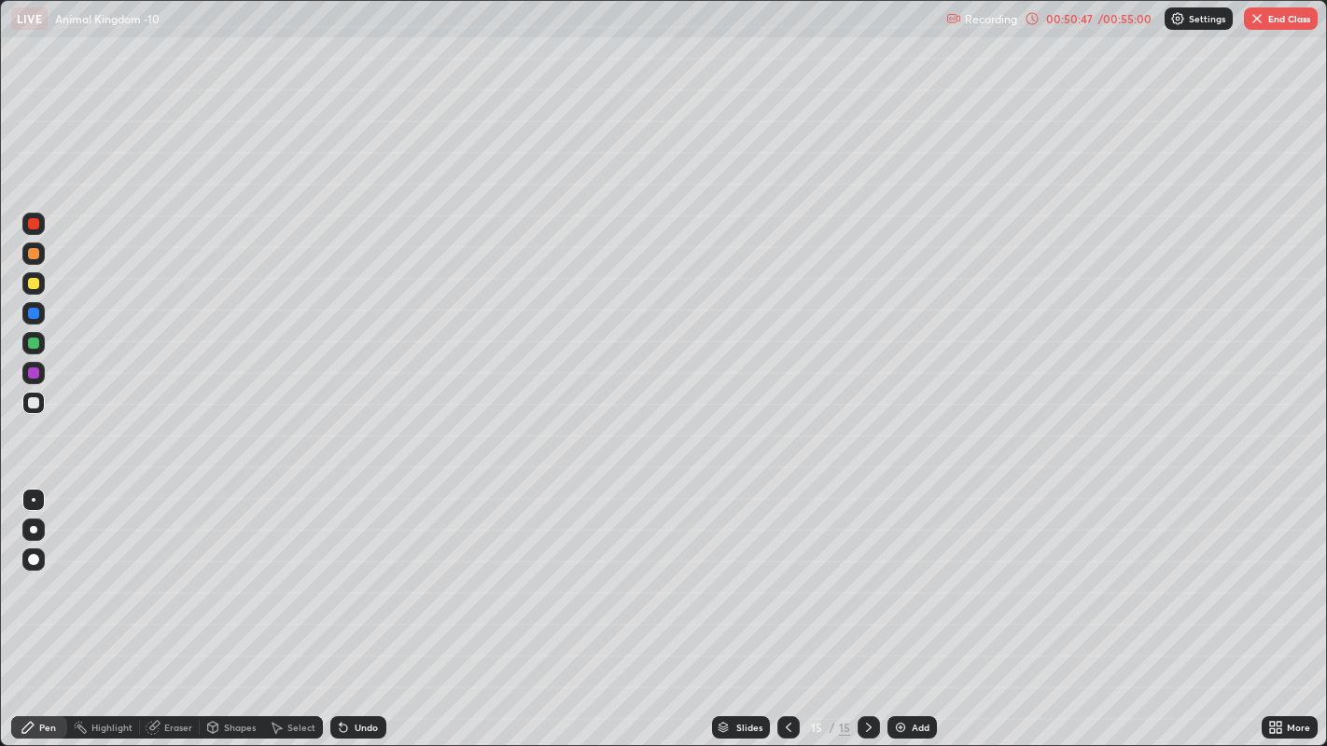
click at [340, 578] on div "Undo" at bounding box center [358, 728] width 56 height 22
click at [360, 578] on div "Undo" at bounding box center [358, 728] width 56 height 22
click at [354, 578] on div "Undo" at bounding box center [358, 728] width 56 height 22
click at [362, 578] on div "Undo" at bounding box center [358, 728] width 56 height 22
click at [1276, 29] on button "End Class" at bounding box center [1281, 18] width 74 height 22
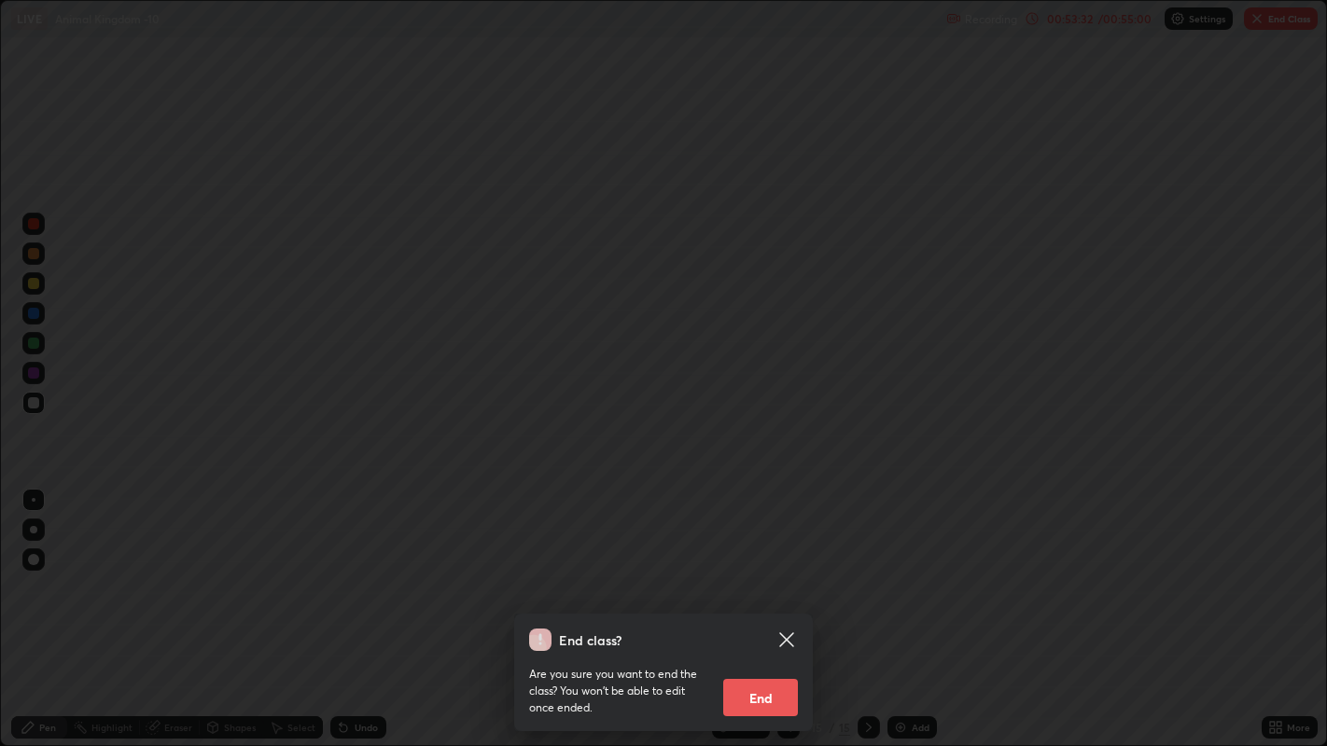
click at [753, 578] on button "End" at bounding box center [760, 697] width 75 height 37
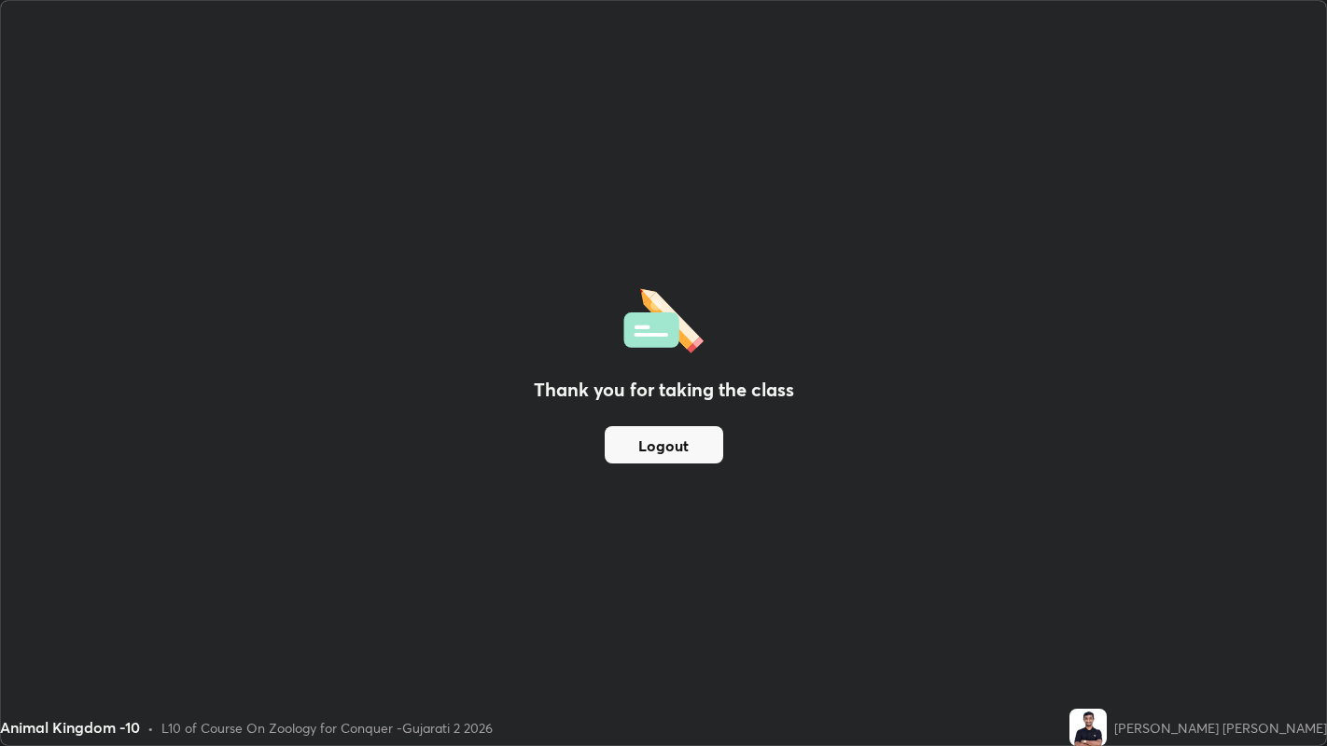
click at [672, 436] on button "Logout" at bounding box center [664, 444] width 118 height 37
click at [669, 445] on button "Logout" at bounding box center [664, 444] width 118 height 37
